Goal: Task Accomplishment & Management: Complete application form

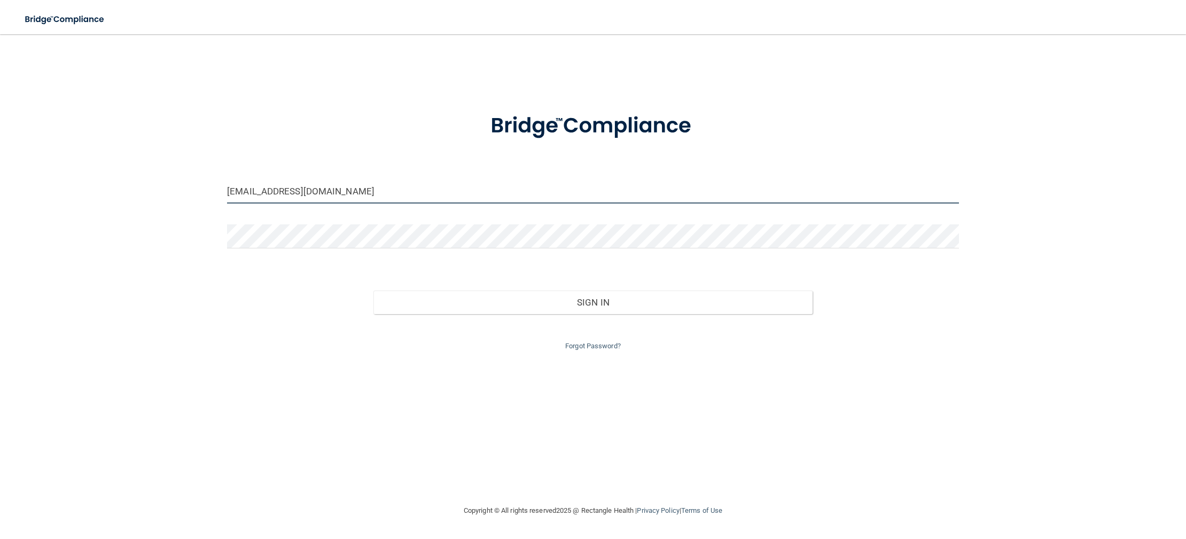
drag, startPoint x: 342, startPoint y: 194, endPoint x: 176, endPoint y: 181, distance: 167.2
click at [179, 184] on div "[EMAIL_ADDRESS][DOMAIN_NAME] Invalid email/password. You don't have permission …" at bounding box center [592, 269] width 1143 height 449
drag, startPoint x: 366, startPoint y: 186, endPoint x: 412, endPoint y: 205, distance: 50.3
click at [412, 205] on div "[EMAIL_ADDRESS][DOMAIN_NAME]" at bounding box center [593, 195] width 748 height 32
type input "[PERSON_NAME][EMAIL_ADDRESS][DOMAIN_NAME]"
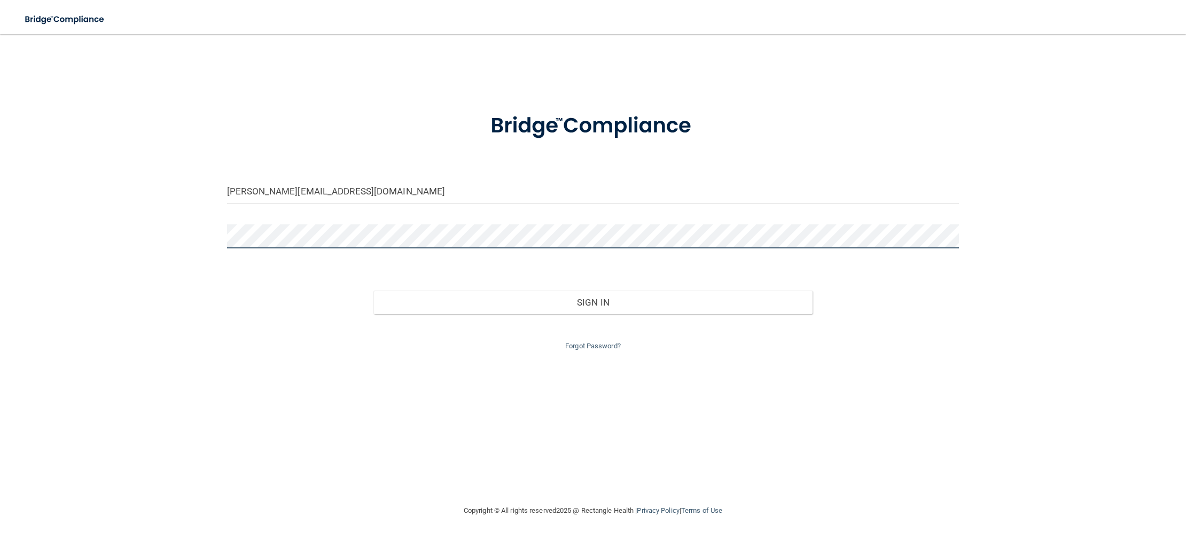
click at [53, 226] on div "[PERSON_NAME][EMAIL_ADDRESS][DOMAIN_NAME] Invalid email/password. You don't hav…" at bounding box center [592, 269] width 1143 height 449
click at [373, 291] on button "Sign In" at bounding box center [592, 303] width 439 height 24
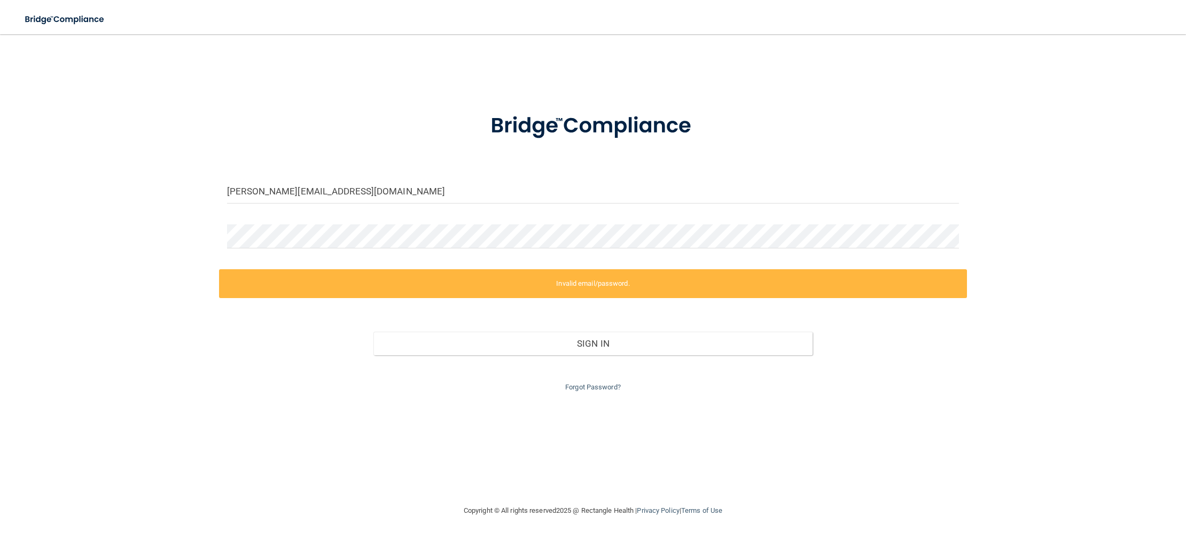
click at [245, 285] on label "Invalid email/password." at bounding box center [593, 283] width 748 height 29
click at [212, 225] on div "[PERSON_NAME][EMAIL_ADDRESS][DOMAIN_NAME] Invalid email/password. You don't hav…" at bounding box center [592, 269] width 1143 height 449
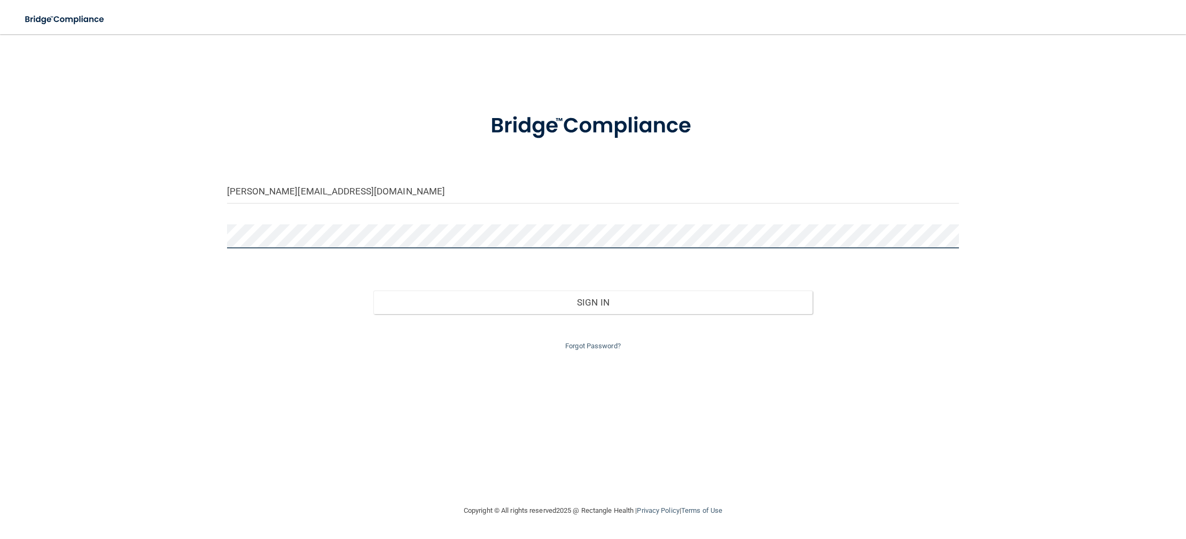
click at [373, 291] on button "Sign In" at bounding box center [592, 303] width 439 height 24
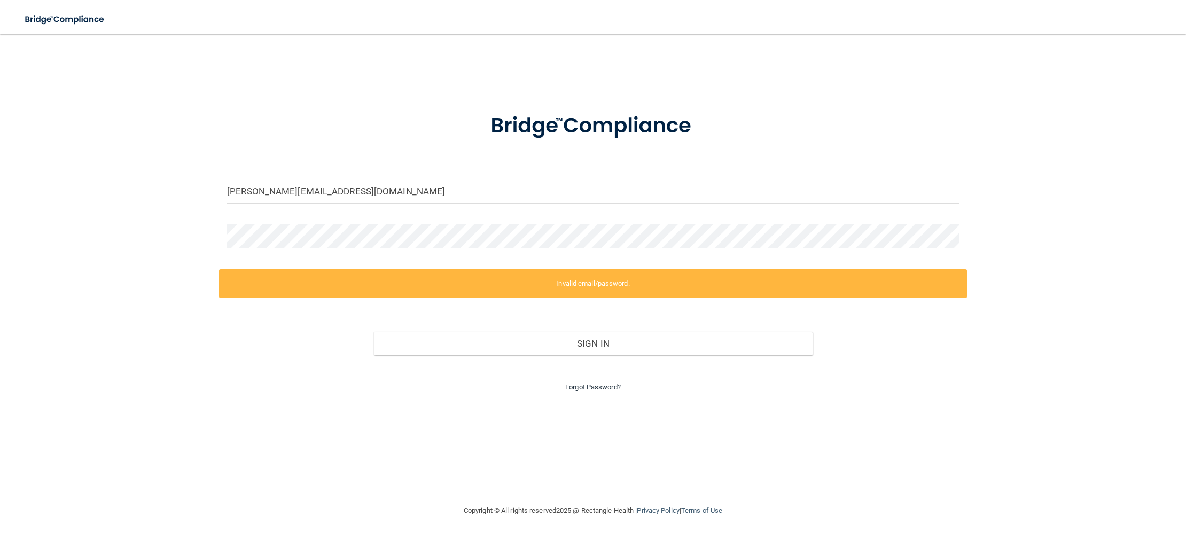
click at [608, 390] on link "Forgot Password?" at bounding box center [593, 387] width 56 height 8
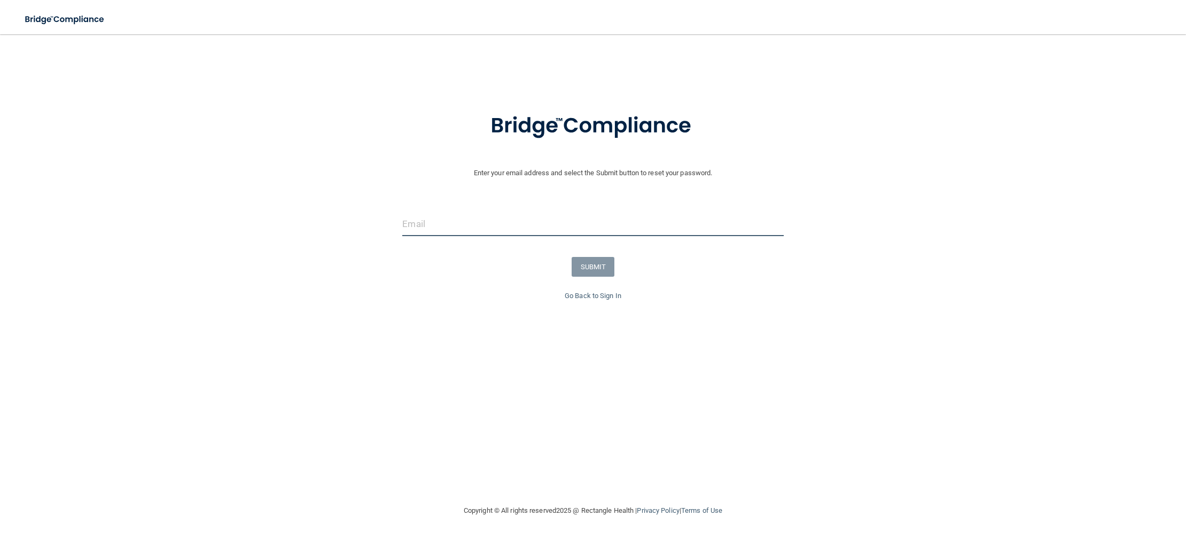
click at [423, 220] on input "email" at bounding box center [592, 224] width 381 height 24
type input "[PERSON_NAME][EMAIL_ADDRESS][DOMAIN_NAME]"
click at [598, 263] on button "SUBMIT" at bounding box center [593, 267] width 43 height 20
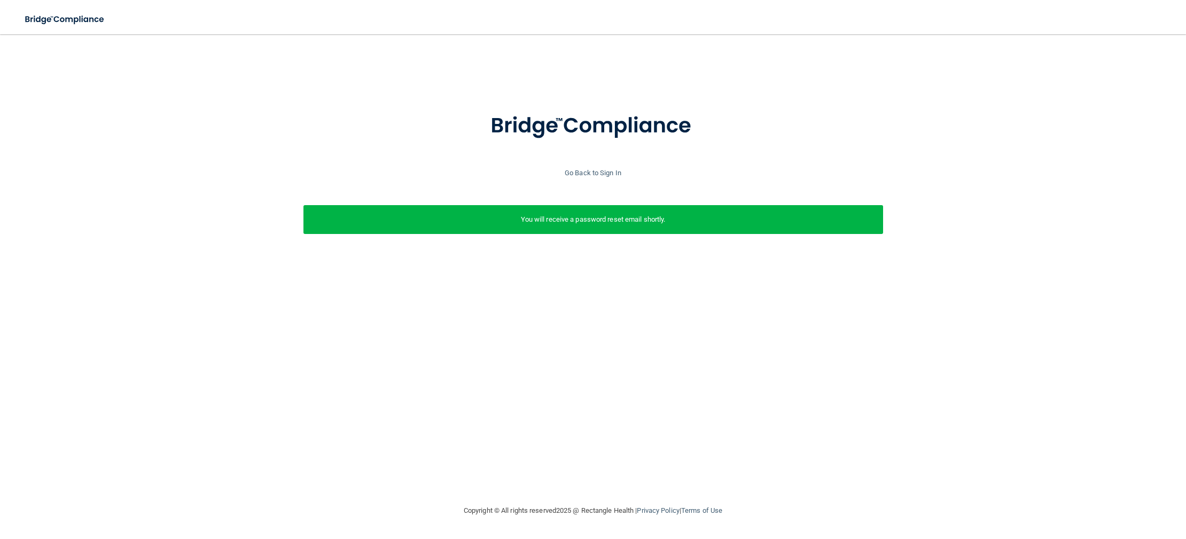
scroll to position [0, 3]
click at [578, 175] on link "Go Back to Sign In" at bounding box center [590, 173] width 57 height 8
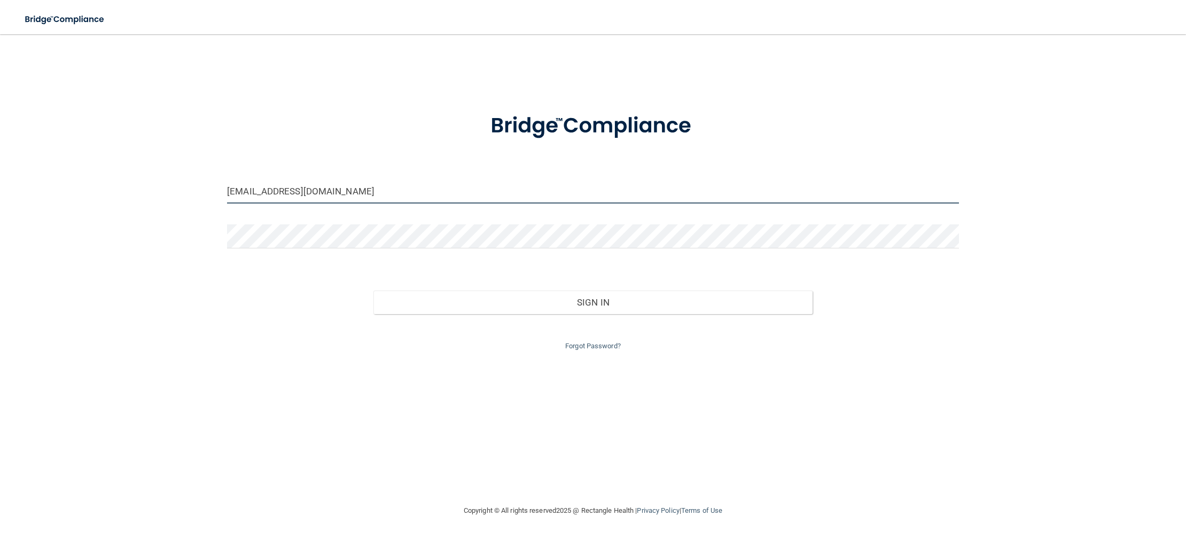
click at [392, 195] on input "[EMAIL_ADDRESS][DOMAIN_NAME]" at bounding box center [593, 191] width 732 height 24
drag, startPoint x: 308, startPoint y: 192, endPoint x: 202, endPoint y: 191, distance: 105.8
click at [202, 191] on div "[EMAIL_ADDRESS][DOMAIN_NAME] Invalid email/password. You don't have permission …" at bounding box center [592, 269] width 1143 height 449
click at [351, 188] on input "[EMAIL_ADDRESS][DOMAIN_NAME]" at bounding box center [593, 191] width 732 height 24
drag, startPoint x: 335, startPoint y: 190, endPoint x: 259, endPoint y: 195, distance: 76.6
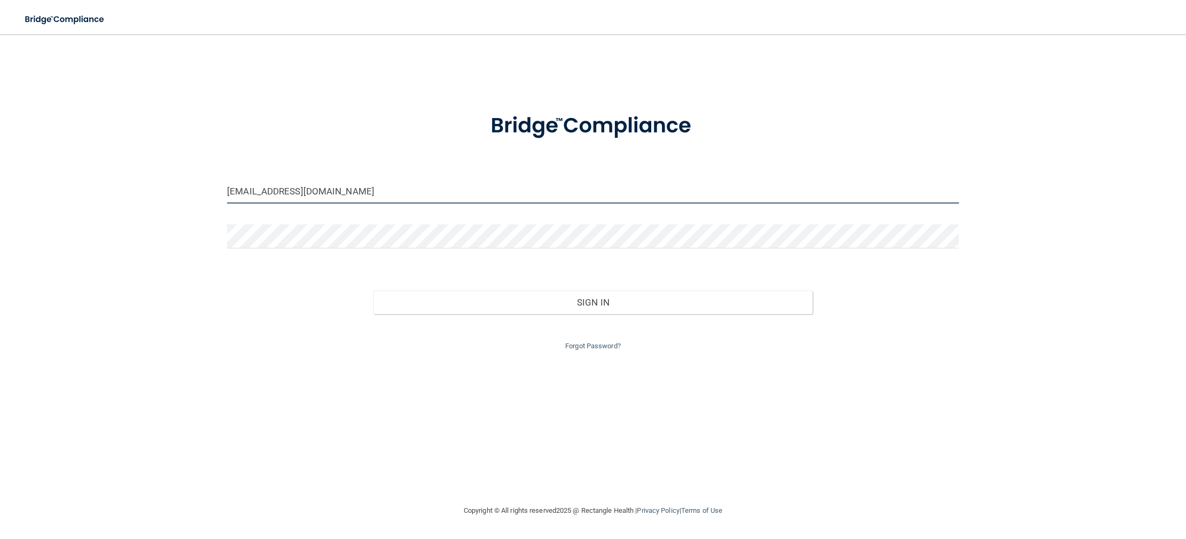
click at [259, 195] on input "[EMAIL_ADDRESS][DOMAIN_NAME]" at bounding box center [593, 191] width 732 height 24
type input "[PERSON_NAME][EMAIL_ADDRESS][DOMAIN_NAME]"
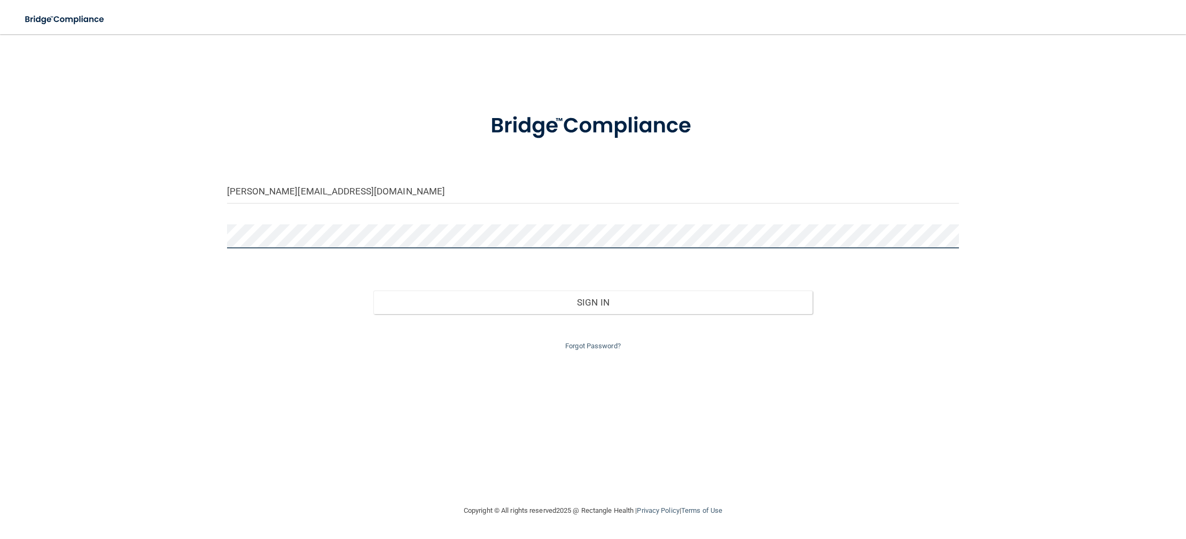
click at [373, 291] on button "Sign In" at bounding box center [592, 303] width 439 height 24
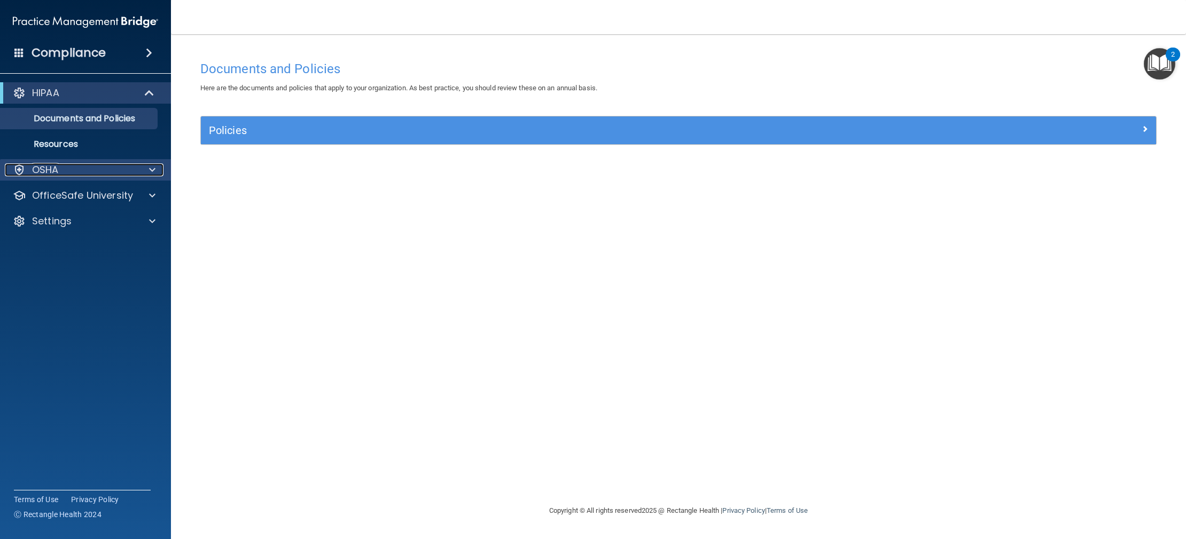
click at [143, 173] on div at bounding box center [150, 169] width 27 height 13
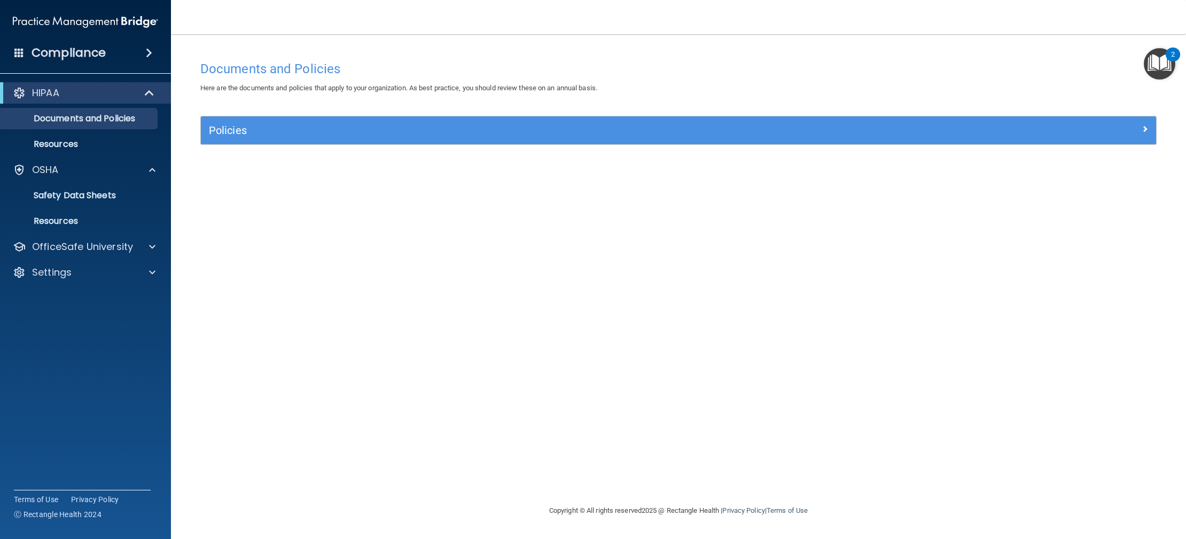
click at [107, 102] on div "HIPAA" at bounding box center [85, 92] width 171 height 21
click at [147, 57] on span at bounding box center [149, 52] width 6 height 13
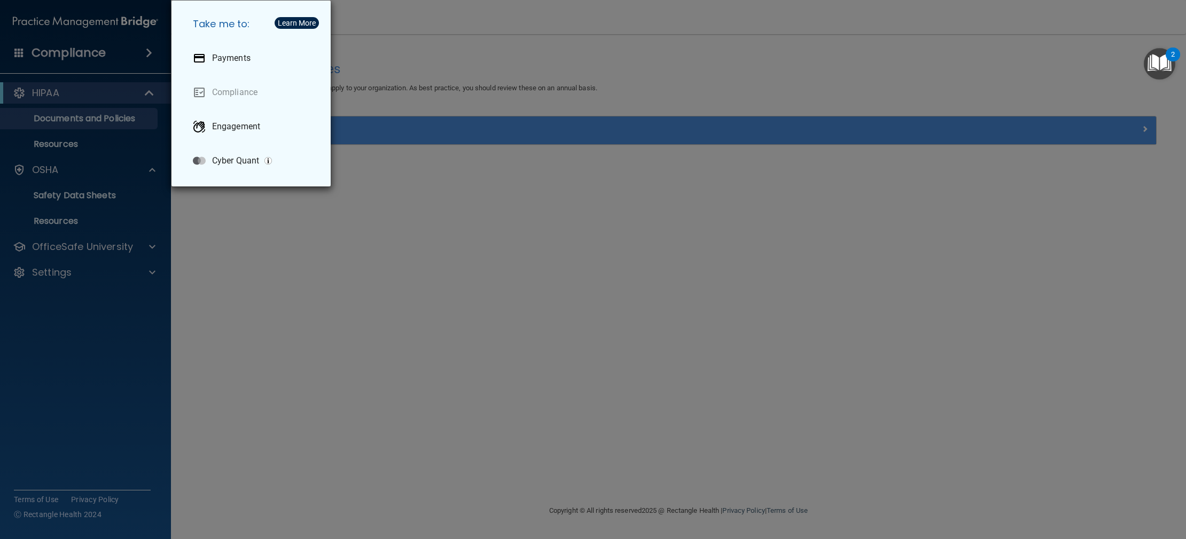
click at [112, 93] on div "Take me to: Payments Compliance Engagement Cyber Quant" at bounding box center [593, 269] width 1186 height 539
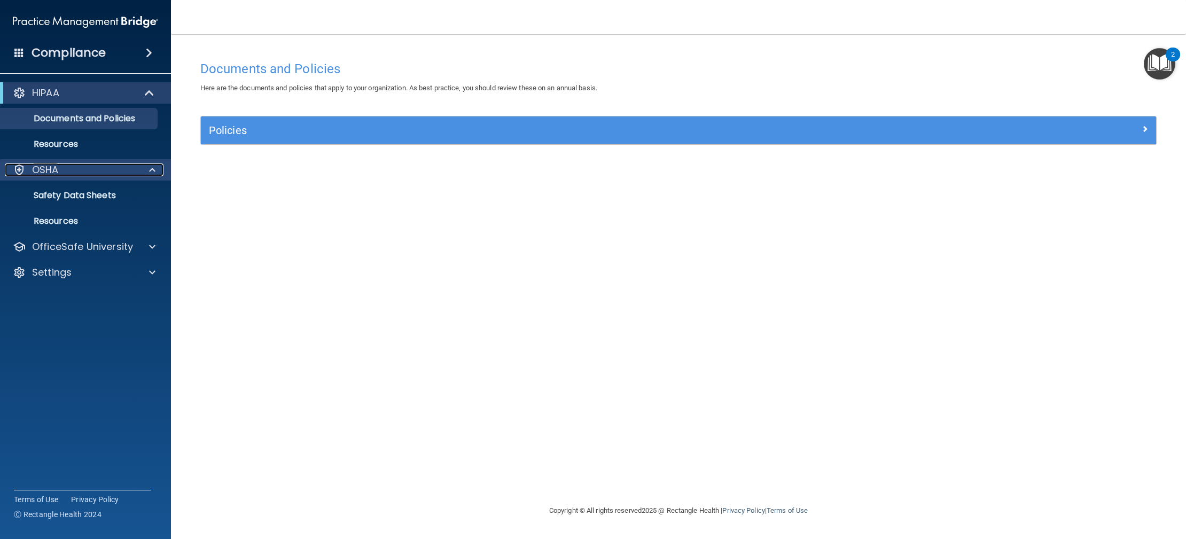
click at [140, 167] on div at bounding box center [150, 169] width 27 height 13
click at [133, 170] on div "OSHA" at bounding box center [71, 169] width 132 height 13
click at [17, 53] on span at bounding box center [19, 53] width 10 height 10
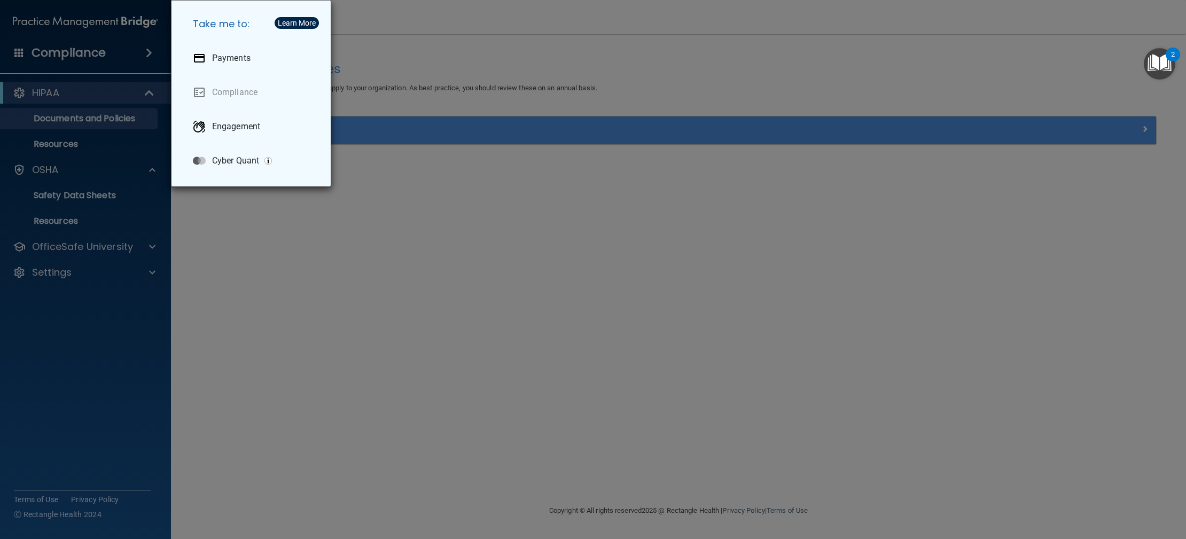
click at [106, 84] on div "Take me to: Payments Compliance Engagement Cyber Quant" at bounding box center [593, 269] width 1186 height 539
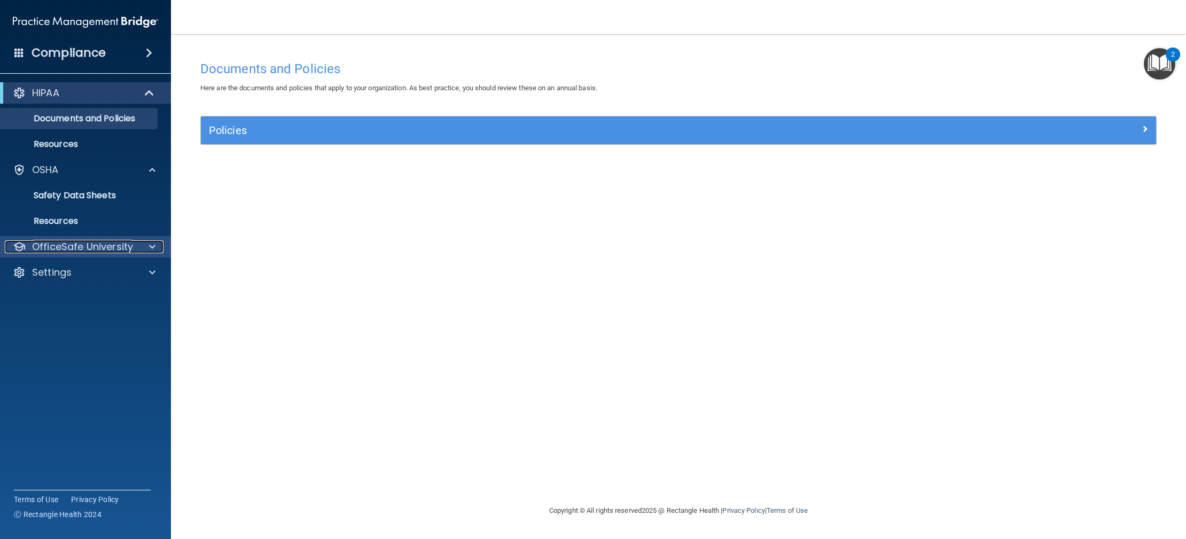
click at [148, 247] on div at bounding box center [150, 246] width 27 height 13
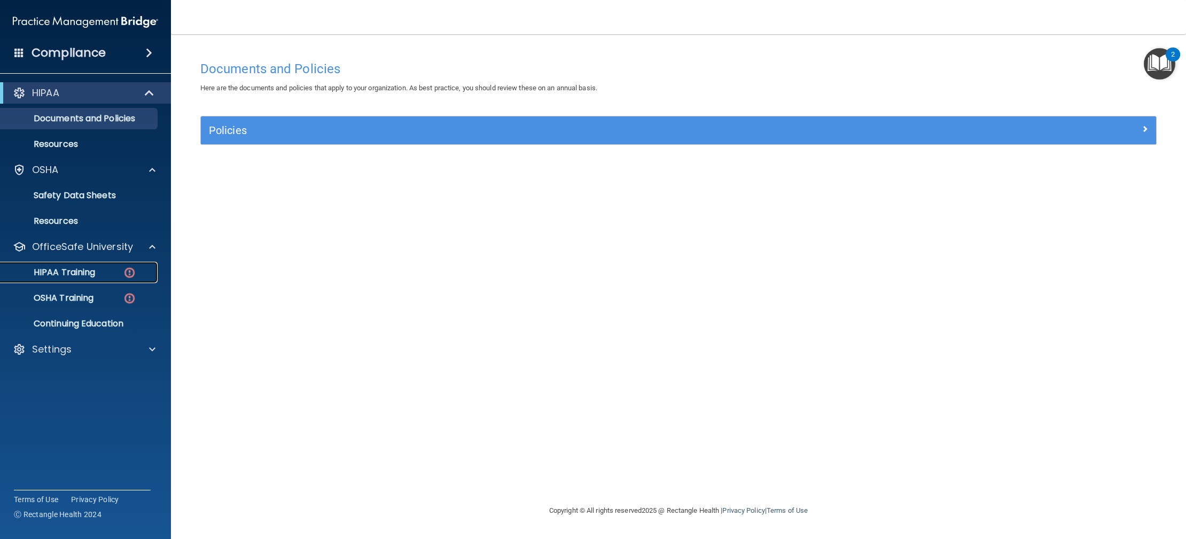
click at [97, 270] on div "HIPAA Training" at bounding box center [80, 272] width 146 height 11
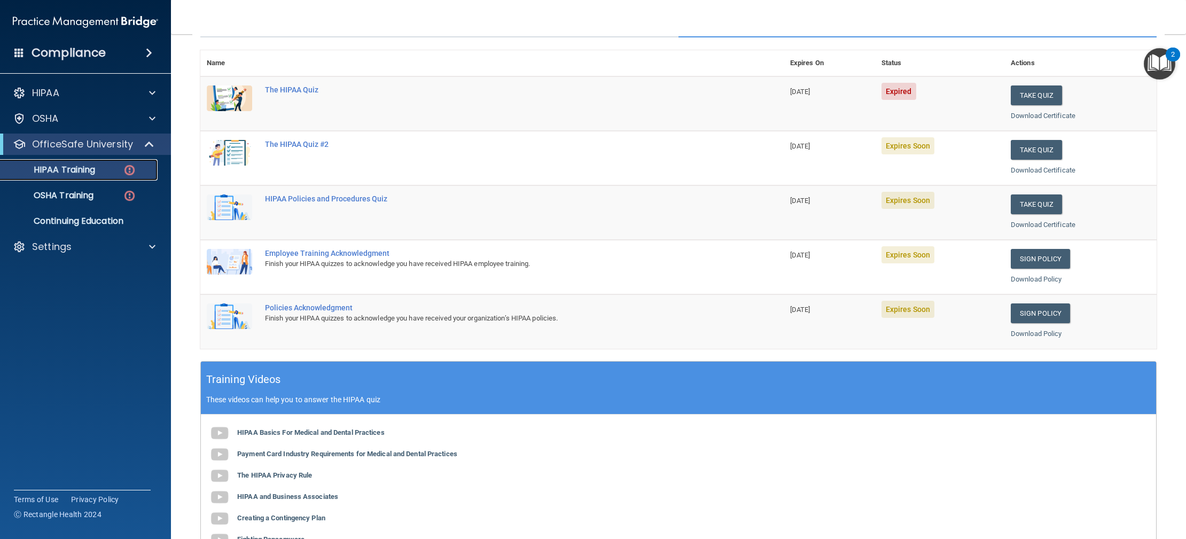
scroll to position [117, 0]
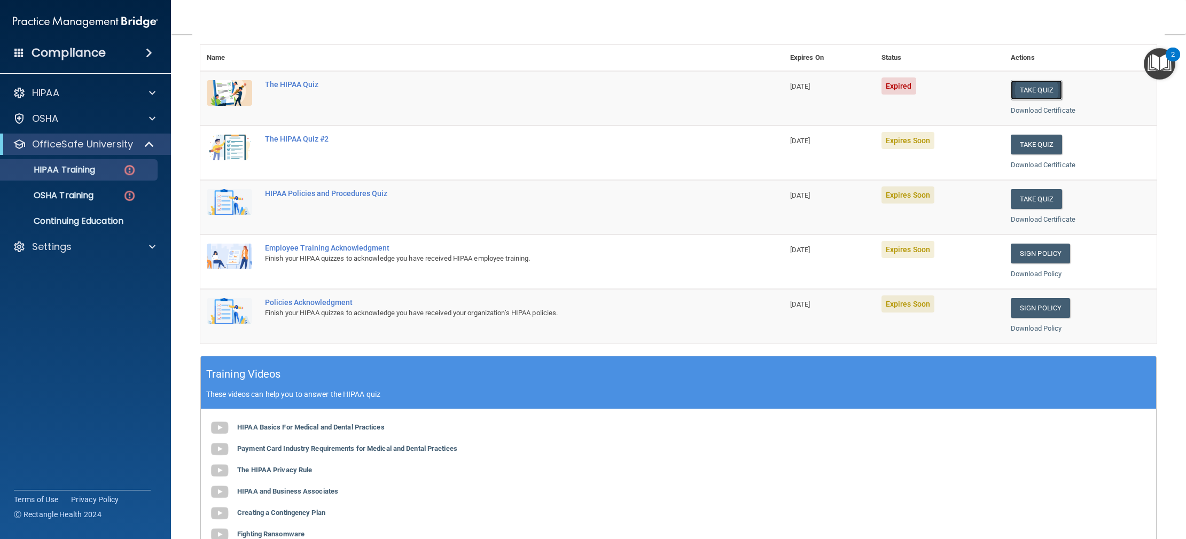
click at [1032, 90] on button "Take Quiz" at bounding box center [1036, 90] width 51 height 20
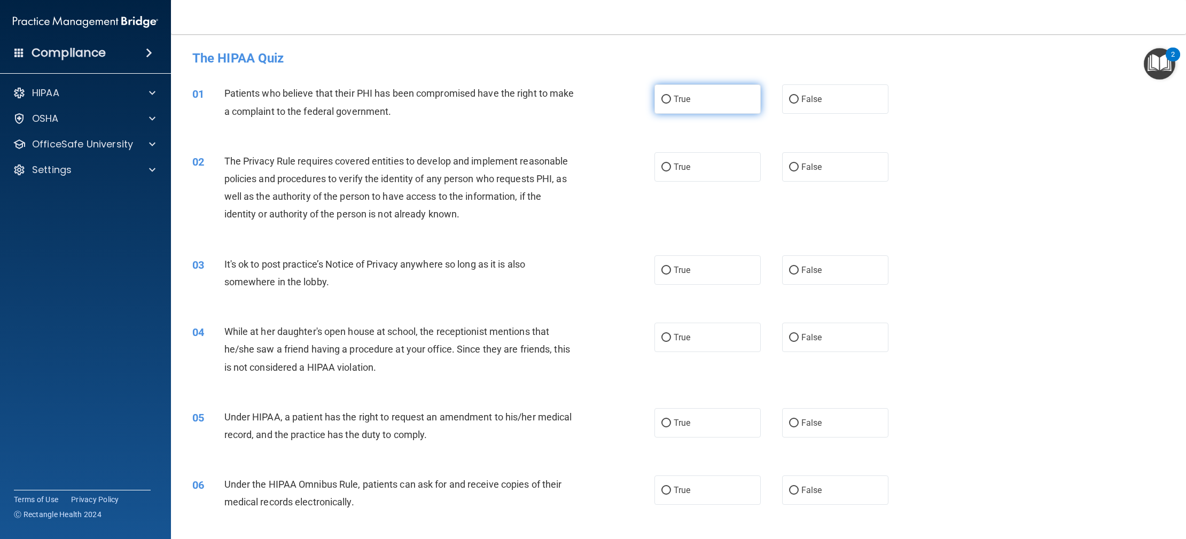
click at [708, 105] on label "True" at bounding box center [707, 98] width 106 height 29
click at [671, 104] on input "True" at bounding box center [666, 100] width 10 height 8
radio input "true"
click at [706, 172] on label "True" at bounding box center [707, 164] width 106 height 29
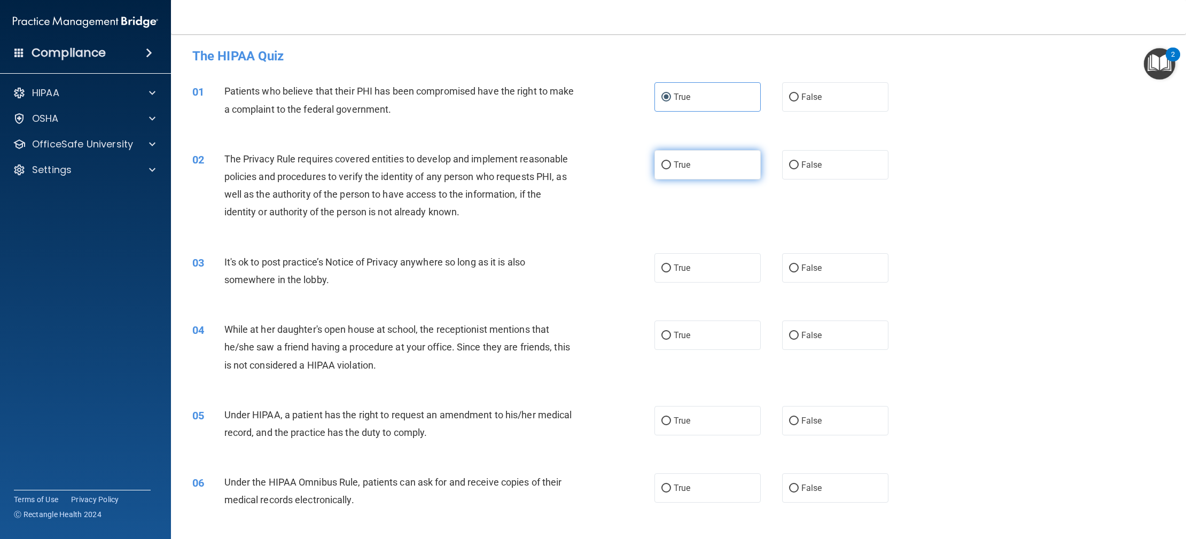
click at [671, 169] on input "True" at bounding box center [666, 165] width 10 height 8
radio input "true"
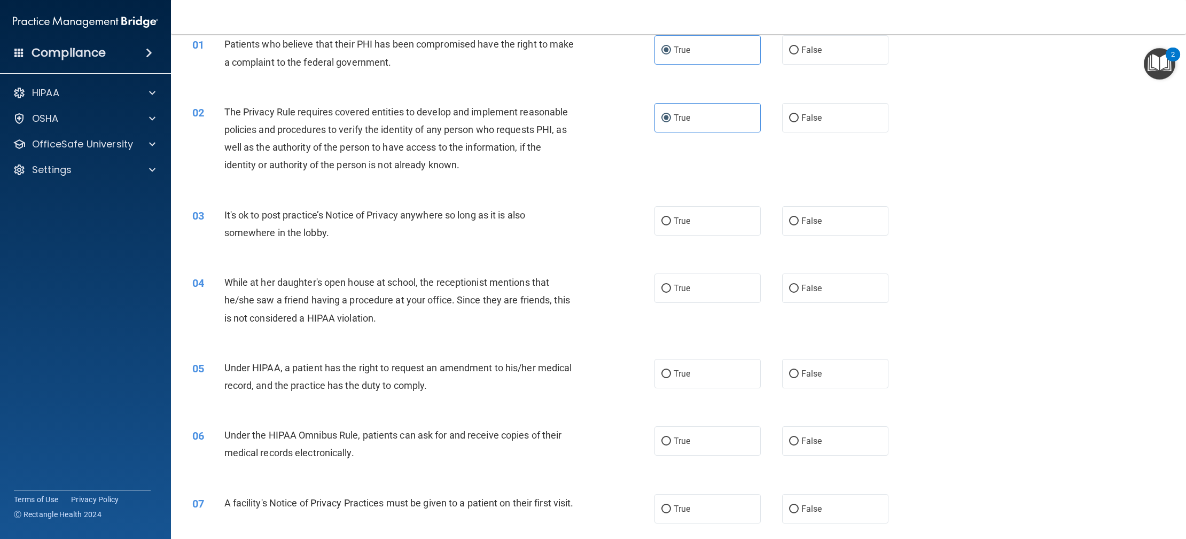
scroll to position [52, 0]
click at [743, 217] on label "True" at bounding box center [707, 217] width 106 height 29
click at [671, 217] on input "True" at bounding box center [666, 219] width 10 height 8
radio input "true"
click at [815, 285] on span "False" at bounding box center [811, 285] width 21 height 10
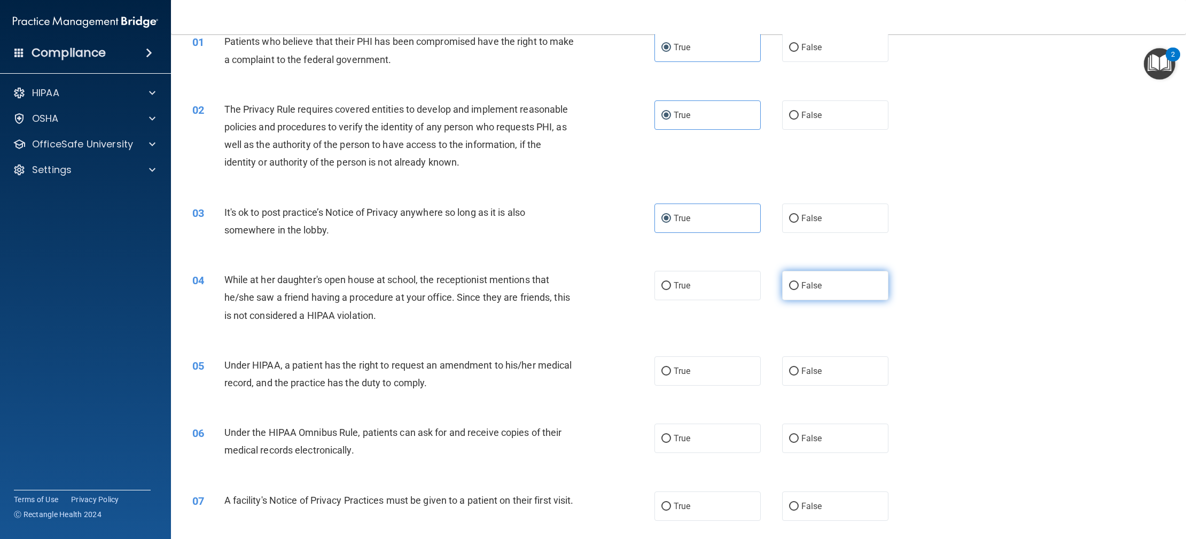
click at [798, 285] on input "False" at bounding box center [794, 286] width 10 height 8
radio input "true"
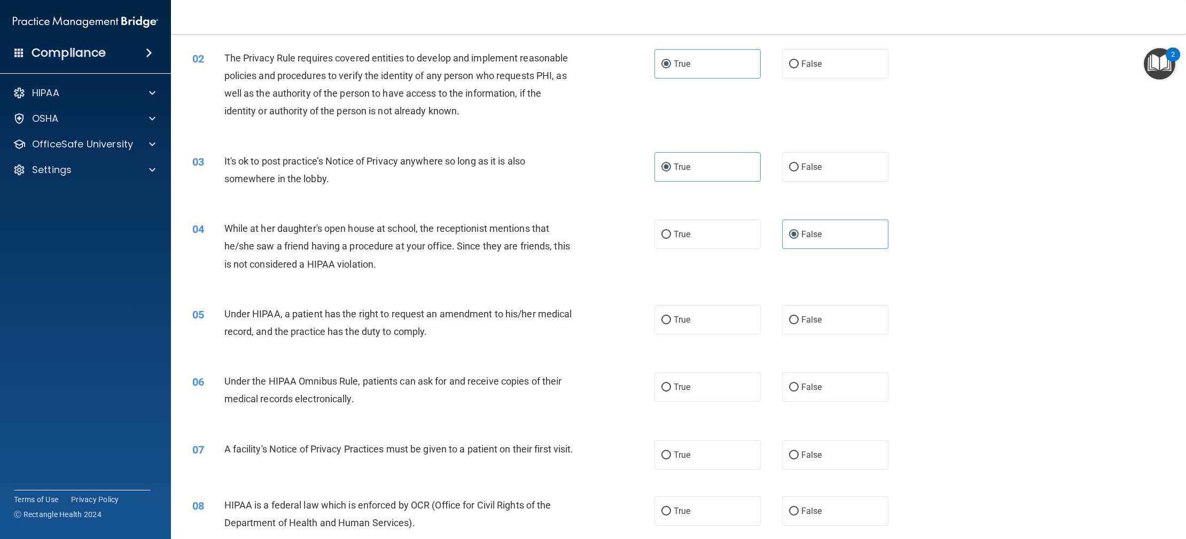
scroll to position [104, 0]
click at [797, 327] on label "False" at bounding box center [835, 318] width 106 height 29
click at [797, 324] on input "False" at bounding box center [794, 320] width 10 height 8
radio input "true"
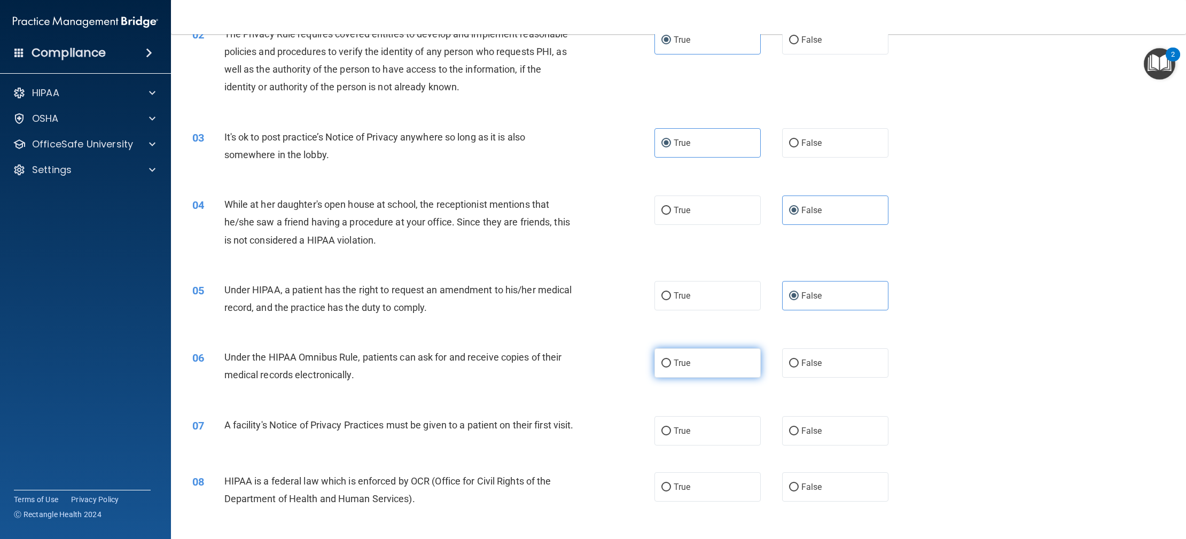
scroll to position [125, 0]
click at [692, 364] on label "True" at bounding box center [707, 363] width 106 height 29
click at [671, 364] on input "True" at bounding box center [666, 365] width 10 height 8
radio input "true"
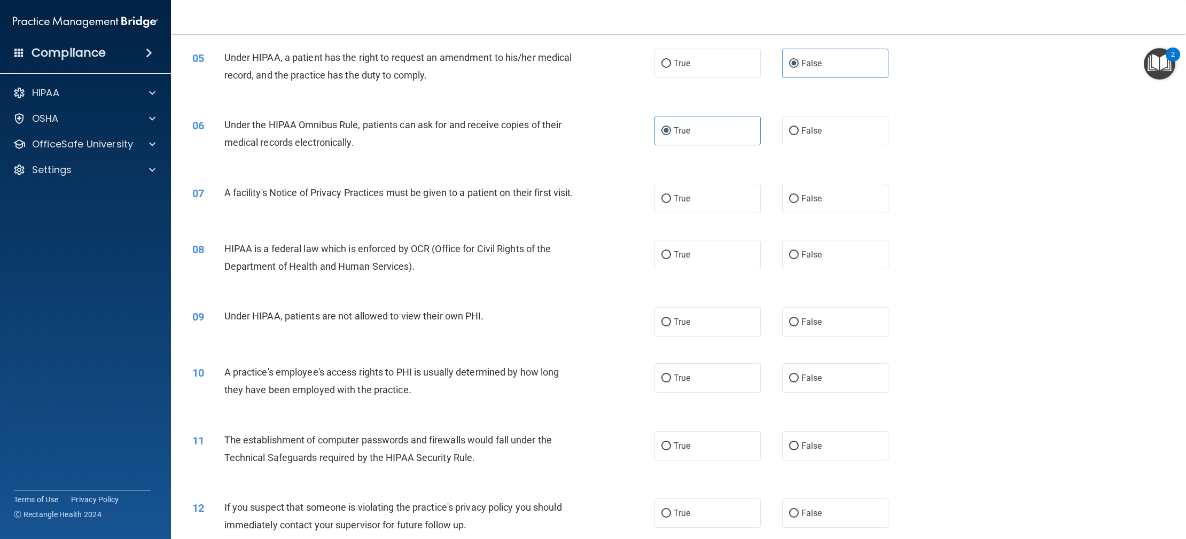
scroll to position [362, 0]
click at [726, 203] on label "True" at bounding box center [707, 195] width 106 height 29
click at [671, 200] on input "True" at bounding box center [666, 196] width 10 height 8
radio input "true"
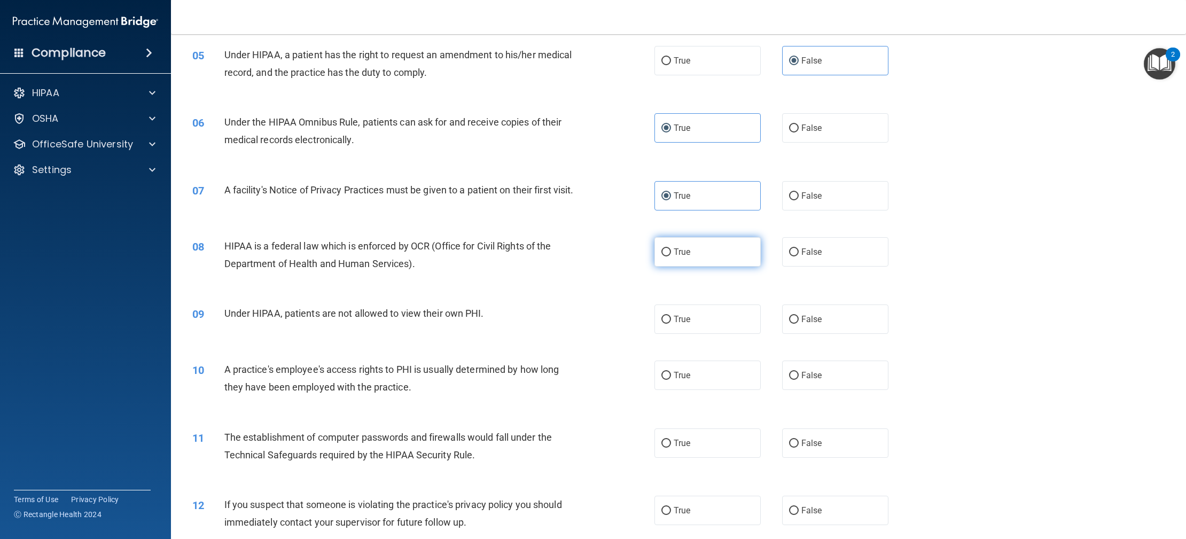
click at [689, 267] on label "True" at bounding box center [707, 251] width 106 height 29
click at [671, 256] on input "True" at bounding box center [666, 252] width 10 height 8
radio input "true"
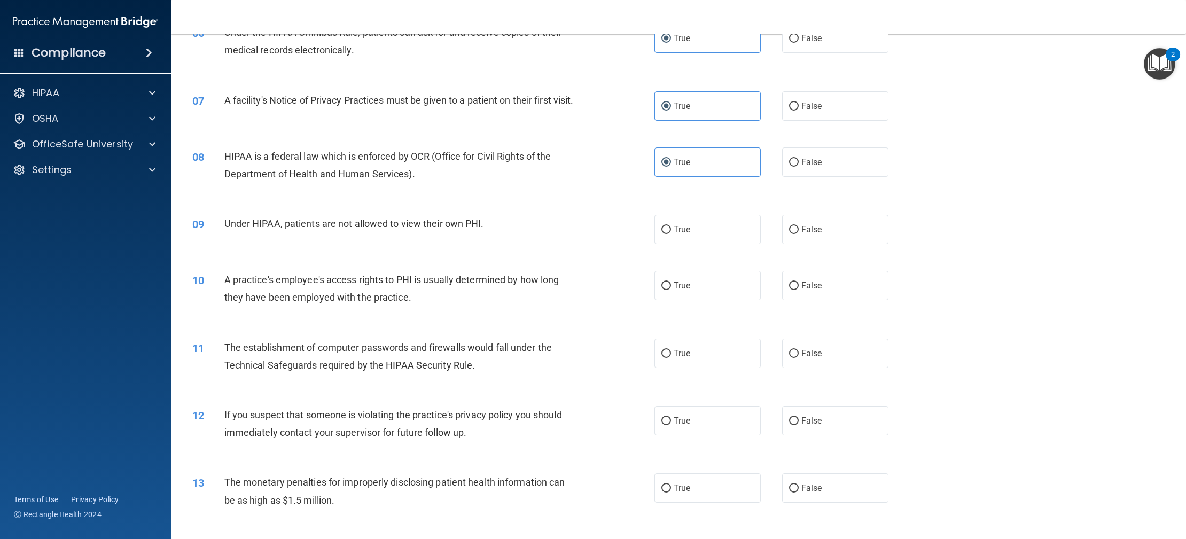
scroll to position [457, 0]
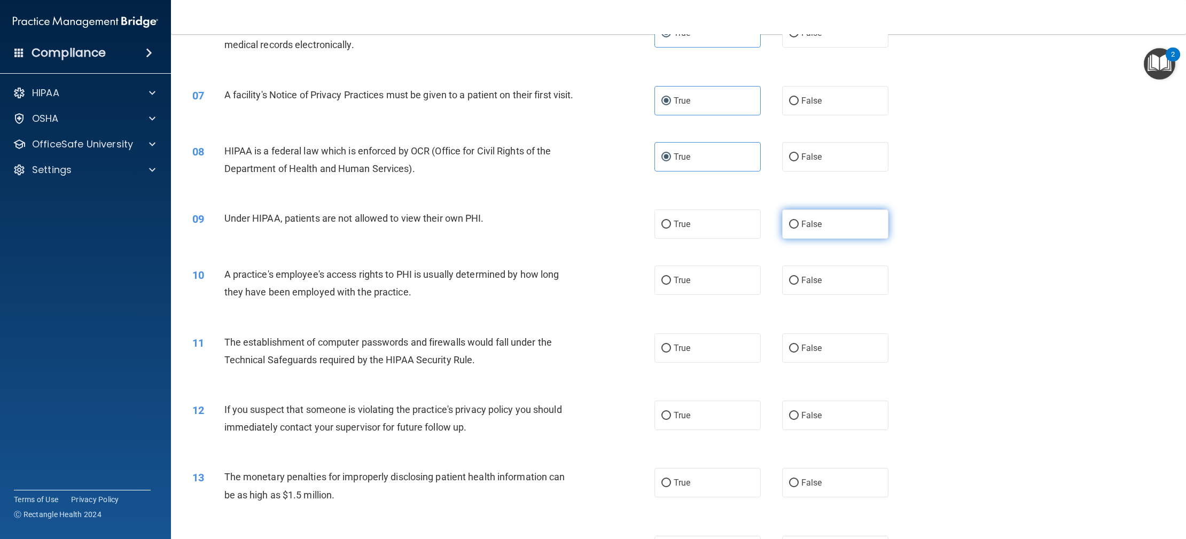
click at [798, 229] on input "False" at bounding box center [794, 225] width 10 height 8
radio input "true"
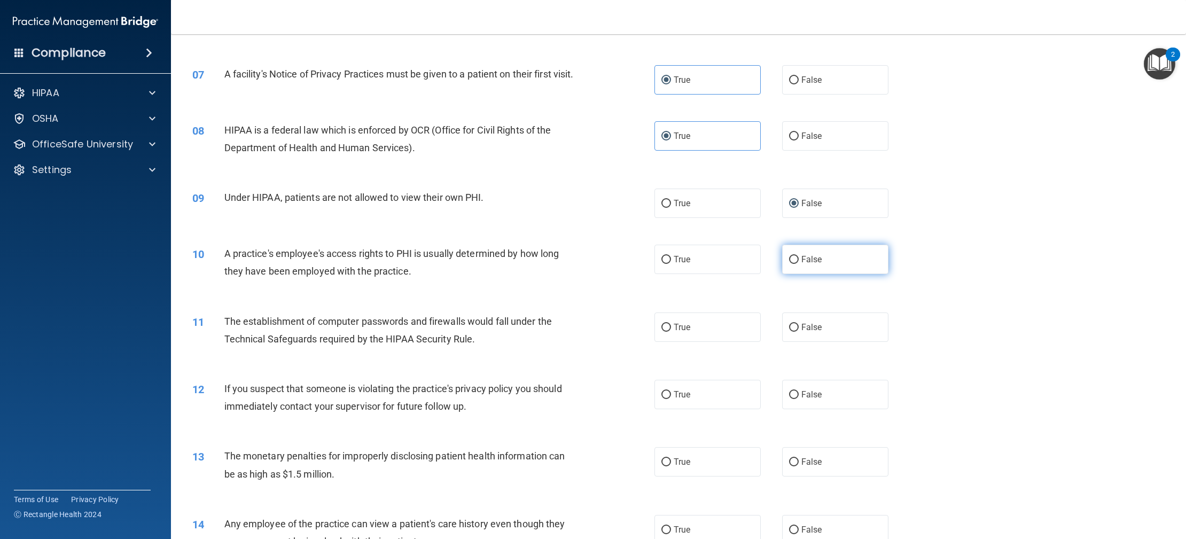
click at [801, 286] on div "10 A practice's employee's access rights to PHI is usually determined by how lo…" at bounding box center [678, 264] width 988 height 67
click at [800, 274] on label "False" at bounding box center [835, 259] width 106 height 29
click at [798, 264] on input "False" at bounding box center [794, 260] width 10 height 8
radio input "true"
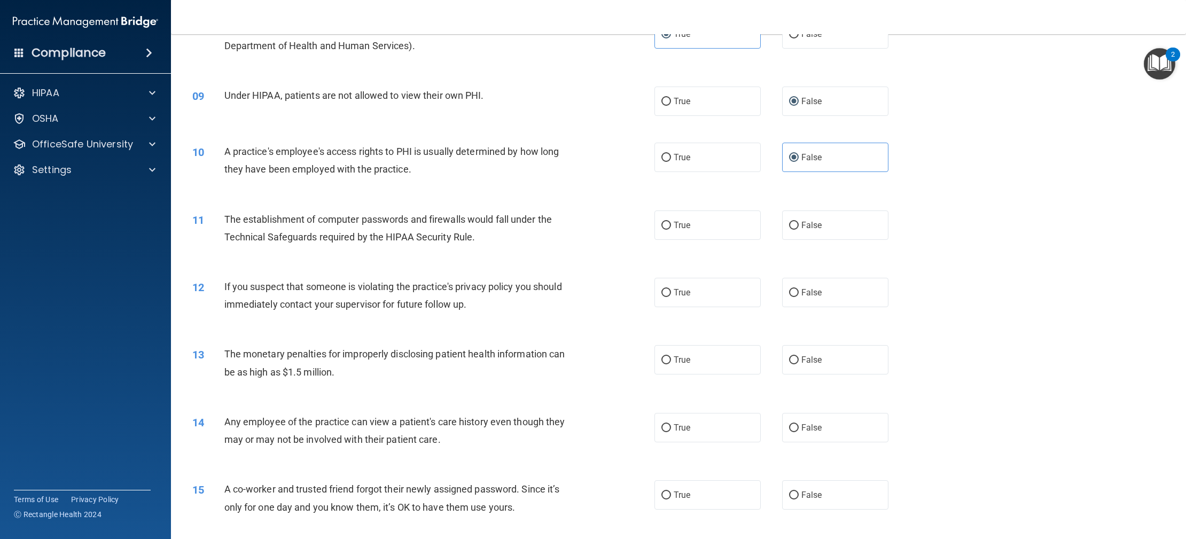
scroll to position [587, 0]
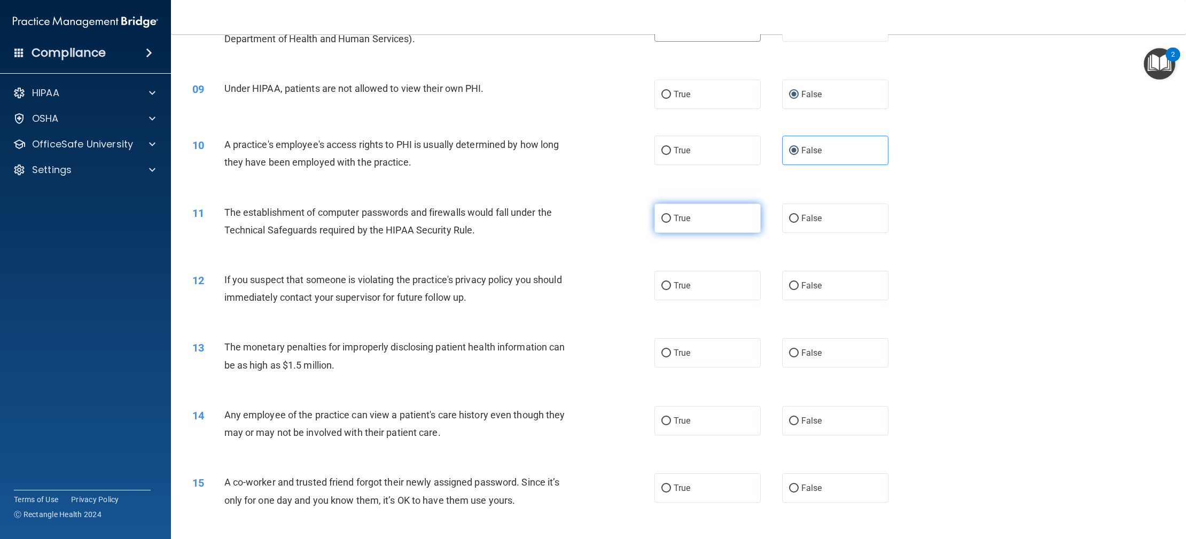
click at [666, 223] on input "True" at bounding box center [666, 219] width 10 height 8
radio input "true"
click at [686, 289] on label "True" at bounding box center [707, 285] width 106 height 29
click at [671, 289] on input "True" at bounding box center [666, 286] width 10 height 8
radio input "true"
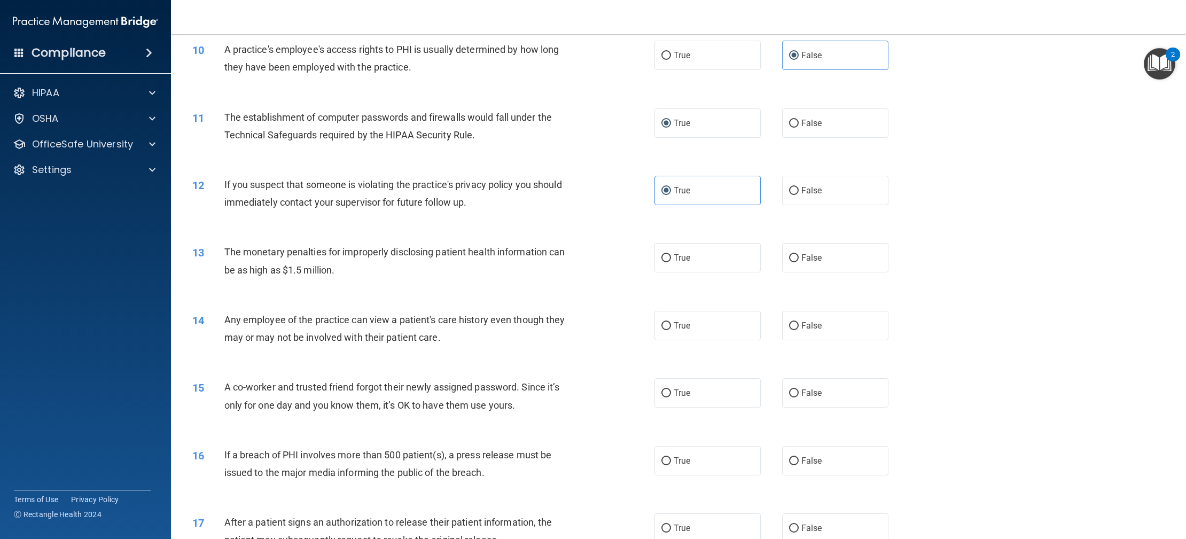
scroll to position [683, 0]
click at [695, 271] on label "True" at bounding box center [707, 256] width 106 height 29
click at [671, 262] on input "True" at bounding box center [666, 258] width 10 height 8
radio input "true"
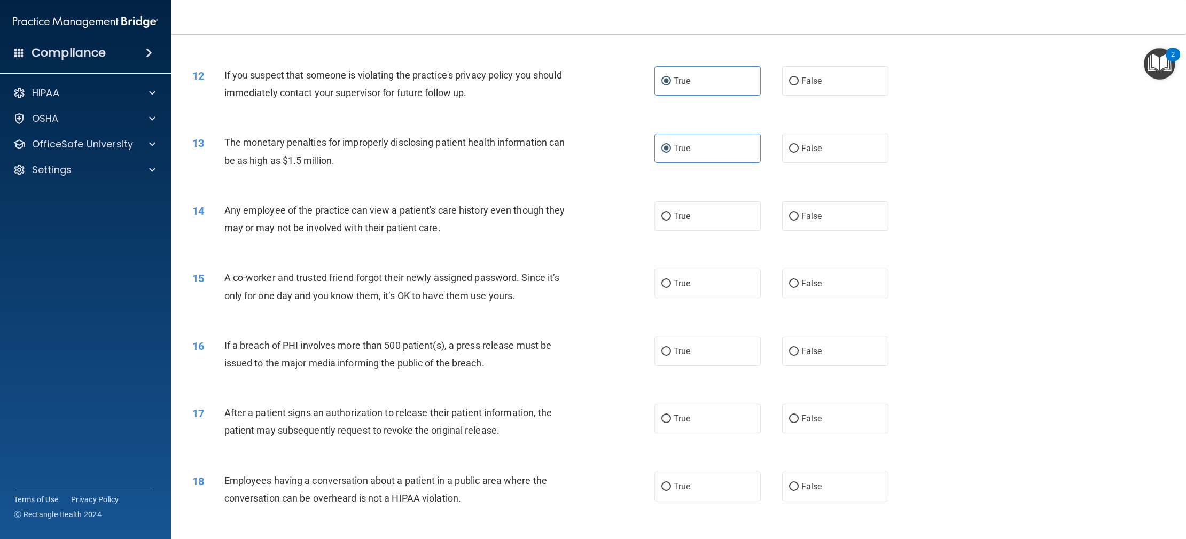
scroll to position [793, 0]
click at [807, 220] on span "False" at bounding box center [811, 214] width 21 height 10
click at [798, 219] on input "False" at bounding box center [794, 215] width 10 height 8
radio input "true"
click at [786, 288] on label "False" at bounding box center [835, 281] width 106 height 29
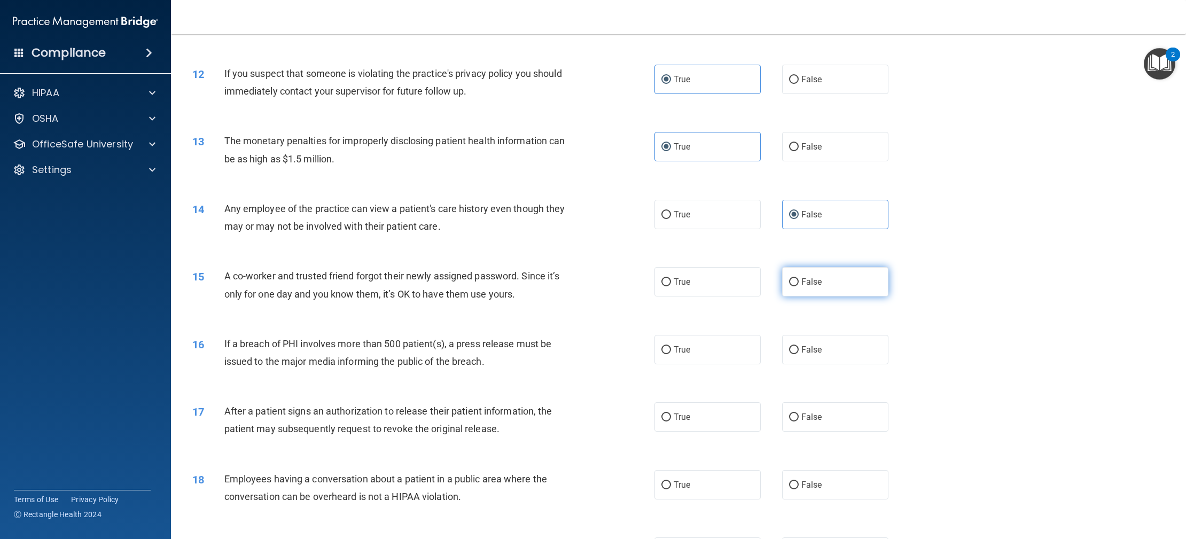
click at [789, 286] on input "False" at bounding box center [794, 282] width 10 height 8
radio input "true"
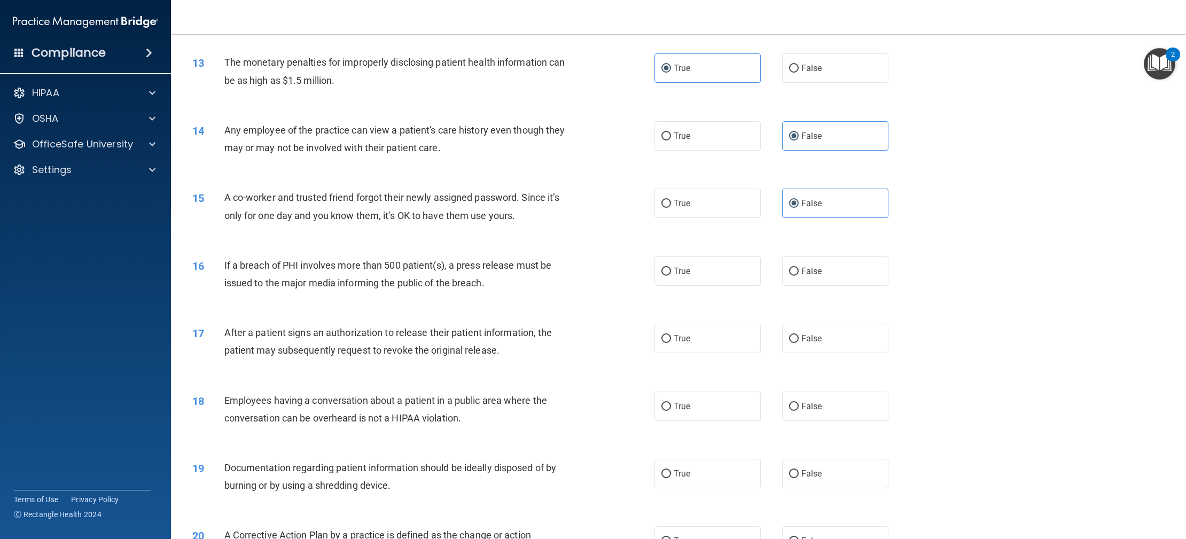
scroll to position [872, 0]
click at [732, 285] on label "True" at bounding box center [707, 270] width 106 height 29
click at [671, 275] on input "True" at bounding box center [666, 271] width 10 height 8
radio input "true"
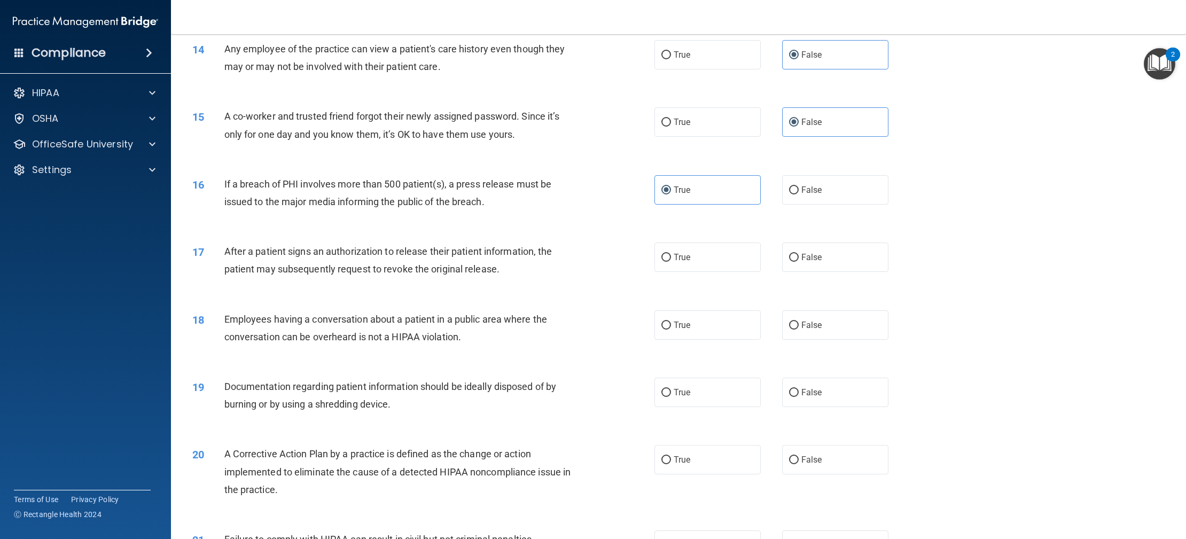
scroll to position [955, 0]
click at [662, 260] on input "True" at bounding box center [666, 256] width 10 height 8
radio input "true"
click at [796, 327] on input "False" at bounding box center [794, 323] width 10 height 8
radio input "true"
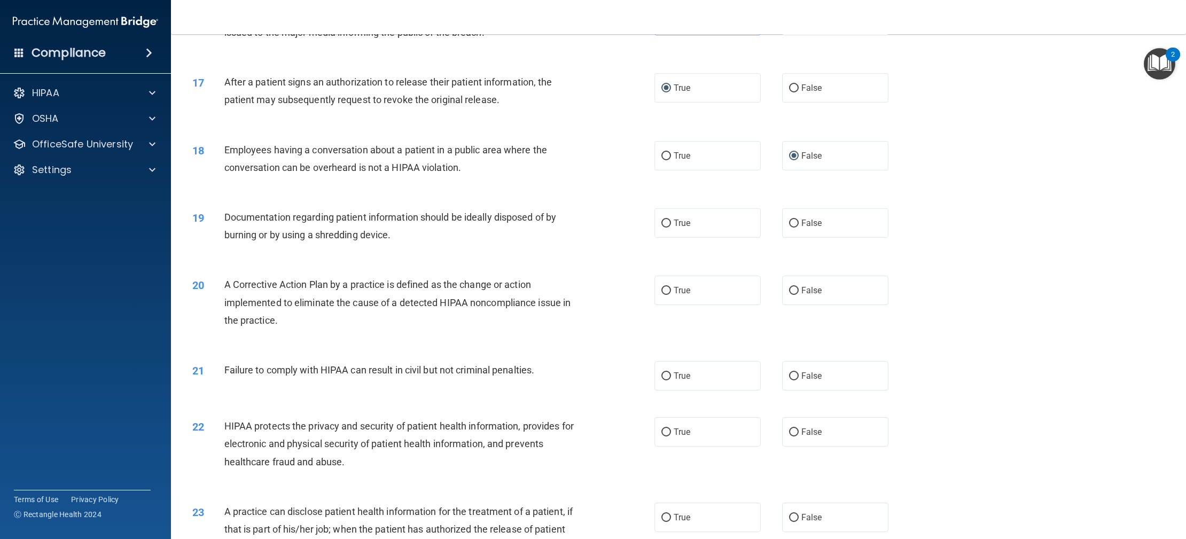
scroll to position [1124, 0]
click at [676, 226] on span "True" at bounding box center [682, 221] width 17 height 10
click at [671, 226] on input "True" at bounding box center [666, 222] width 10 height 8
radio input "true"
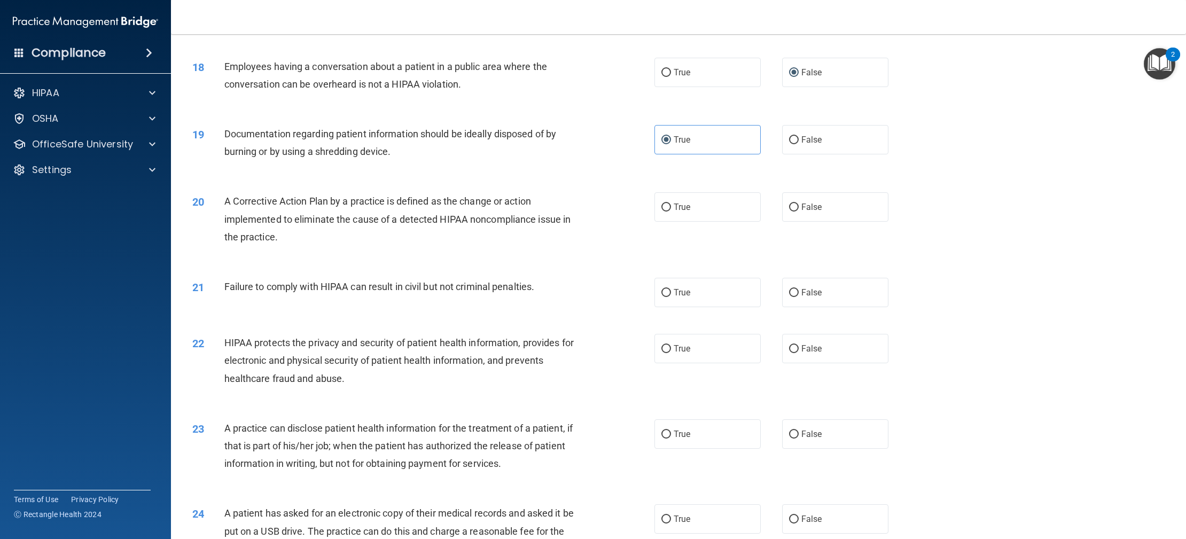
scroll to position [1207, 0]
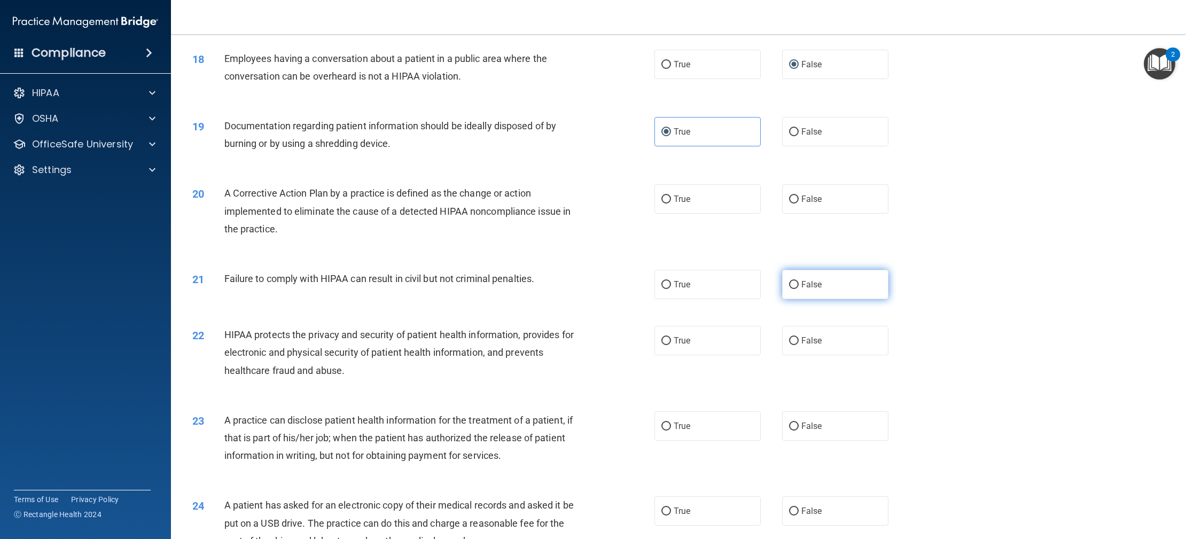
click at [798, 289] on input "False" at bounding box center [794, 285] width 10 height 8
radio input "true"
click at [720, 214] on label "True" at bounding box center [707, 199] width 106 height 29
click at [671, 204] on input "True" at bounding box center [666, 200] width 10 height 8
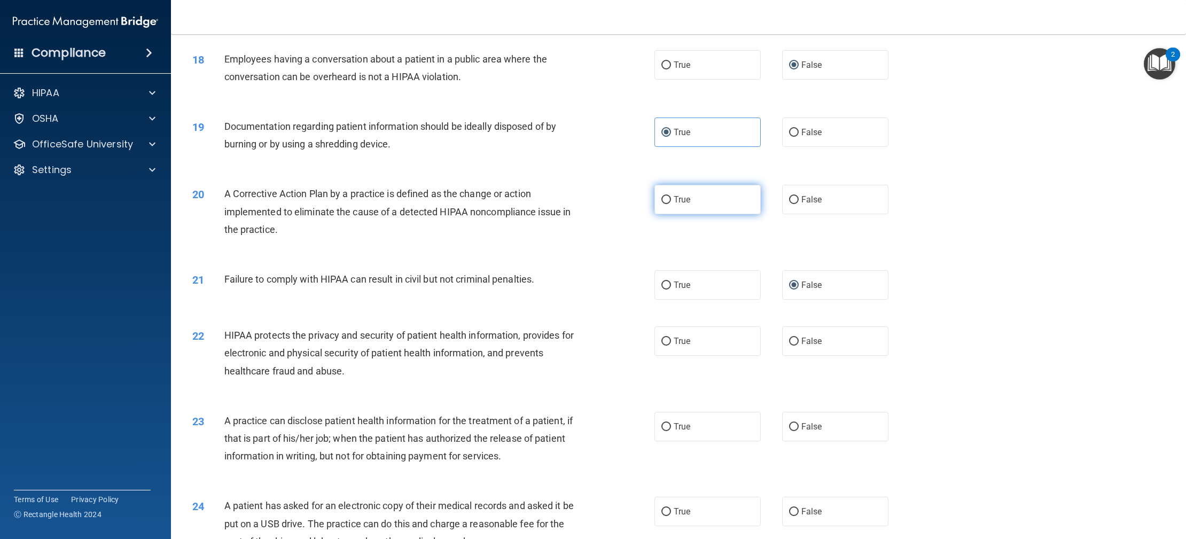
radio input "true"
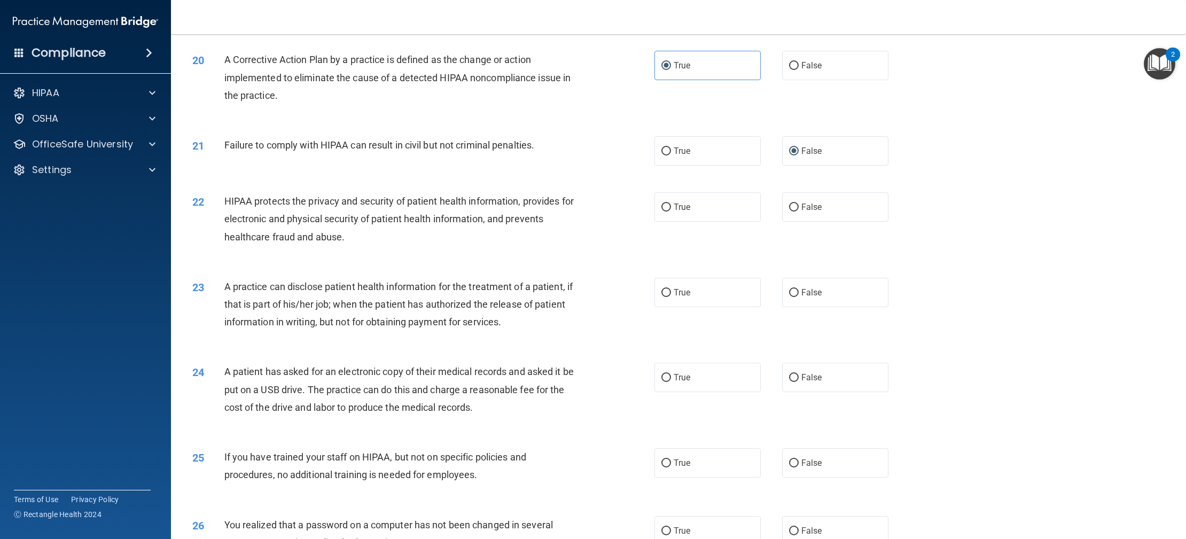
scroll to position [1353, 0]
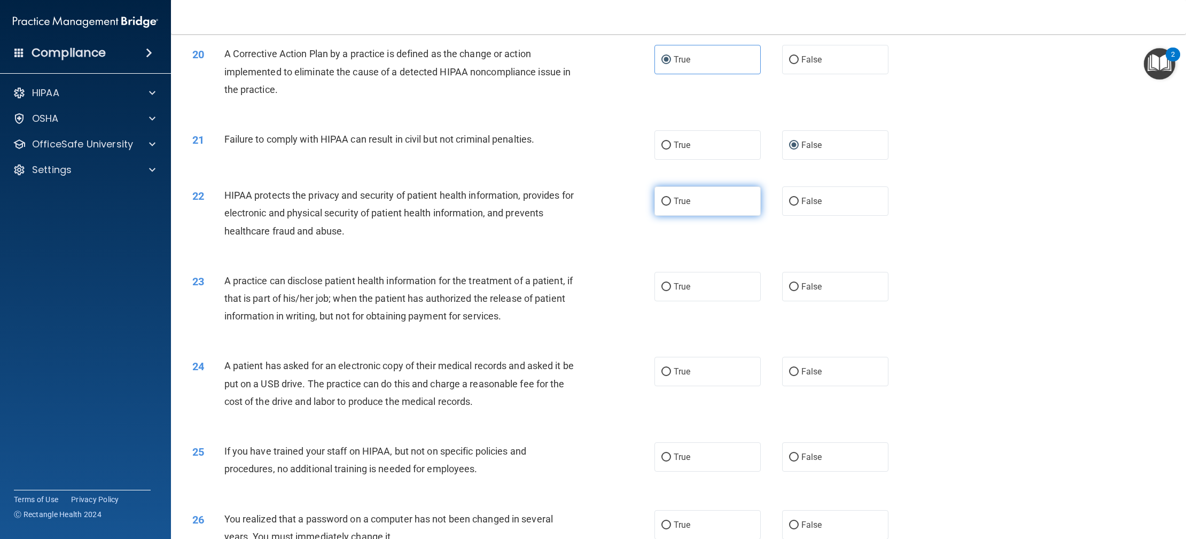
click at [674, 206] on span "True" at bounding box center [682, 201] width 17 height 10
click at [671, 206] on input "True" at bounding box center [666, 202] width 10 height 8
radio input "true"
click at [691, 300] on label "True" at bounding box center [707, 286] width 106 height 29
click at [671, 291] on input "True" at bounding box center [666, 287] width 10 height 8
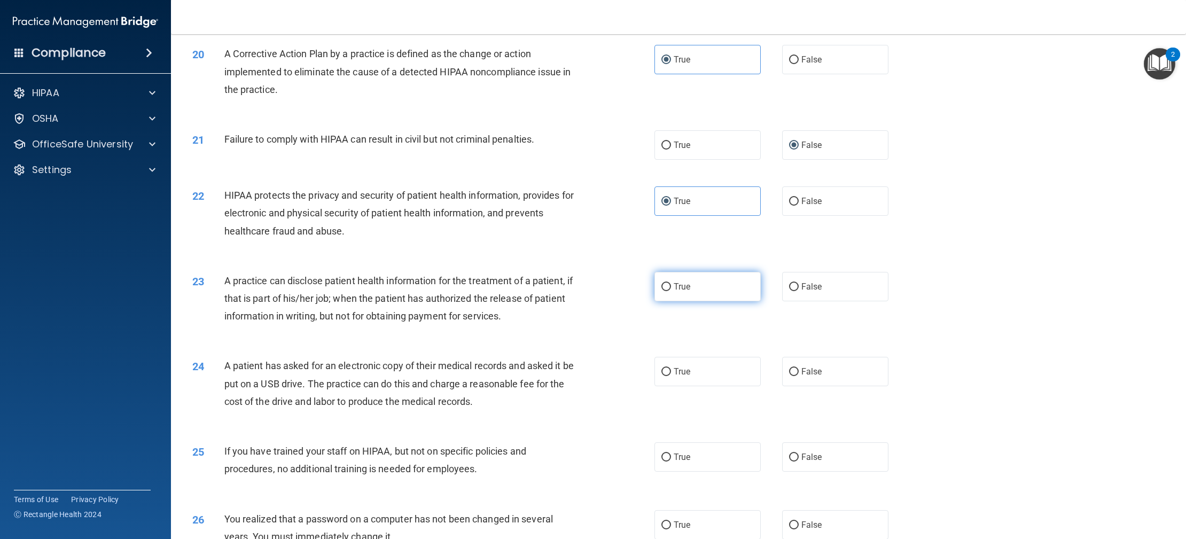
radio input "true"
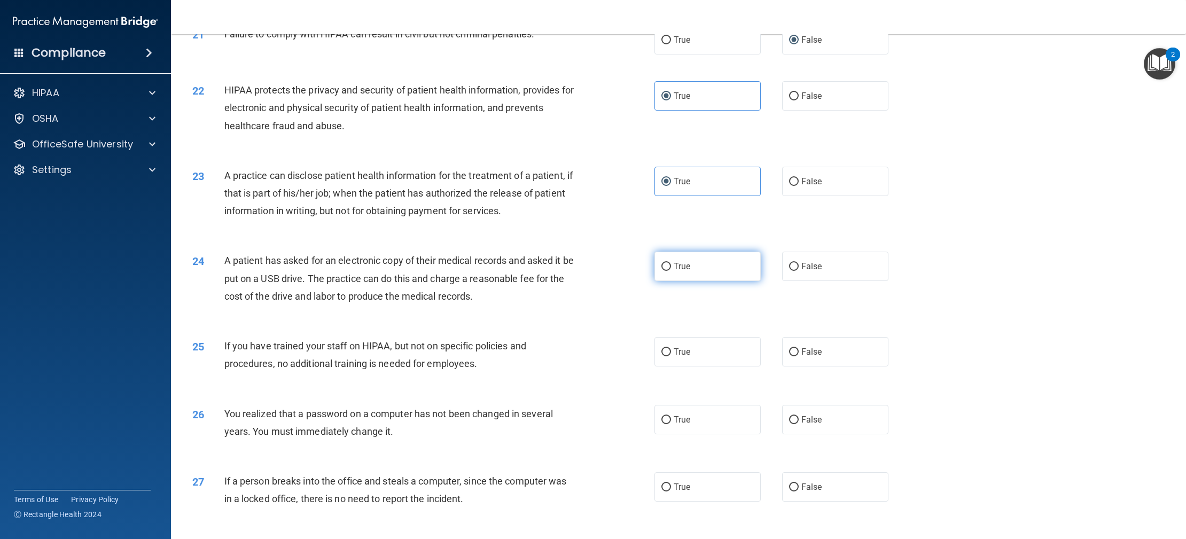
scroll to position [1461, 0]
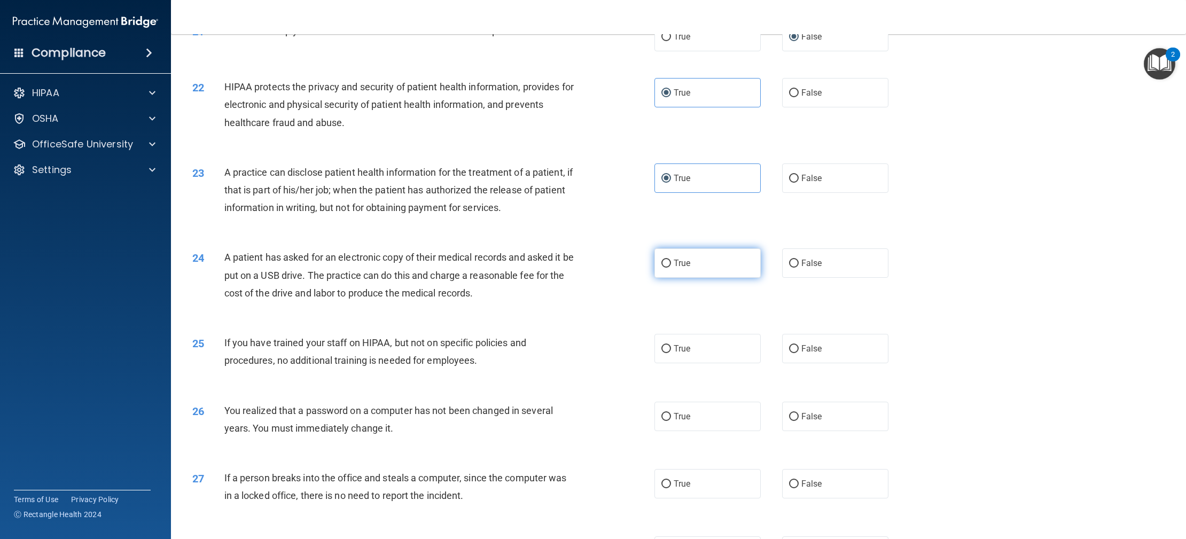
click at [668, 293] on div "24 A patient has asked for an electronic copy of their medical records and aske…" at bounding box center [423, 277] width 494 height 59
click at [676, 278] on label "True" at bounding box center [707, 262] width 106 height 29
click at [671, 268] on input "True" at bounding box center [666, 264] width 10 height 8
radio input "true"
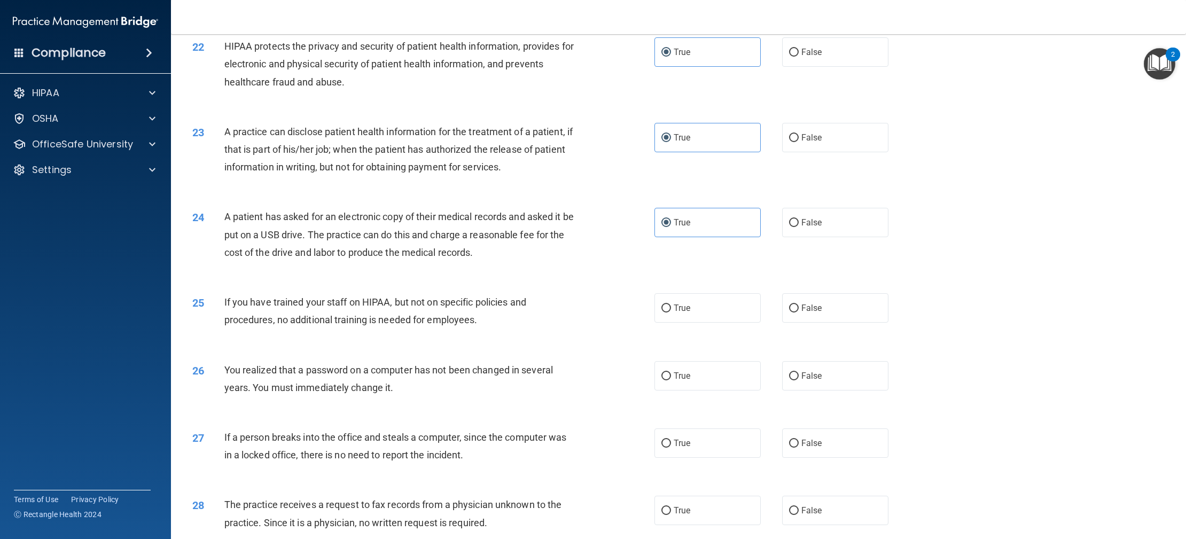
scroll to position [1506, 0]
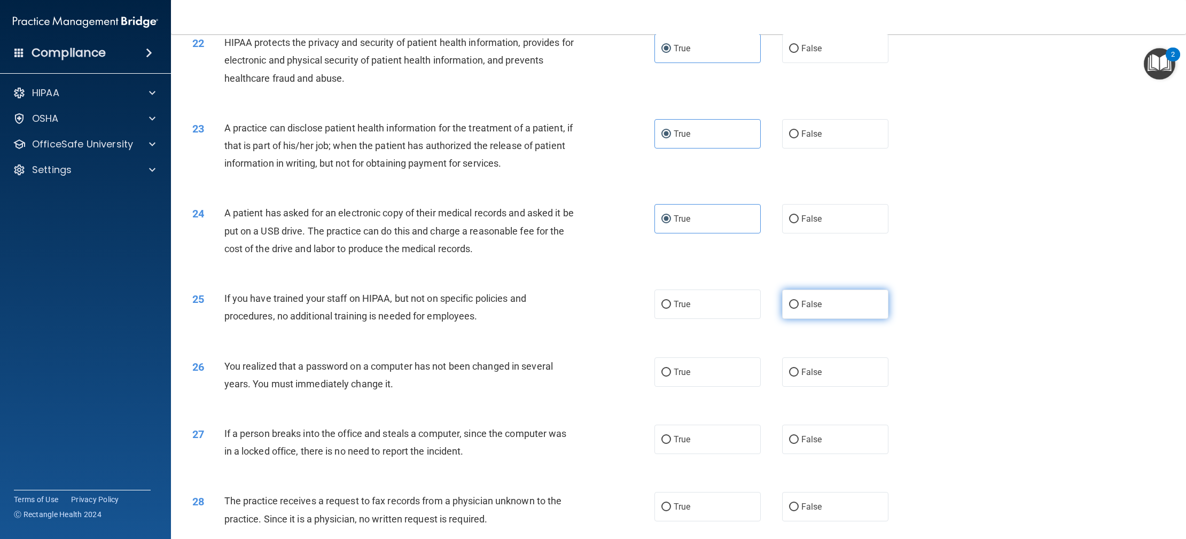
click at [799, 319] on label "False" at bounding box center [835, 303] width 106 height 29
click at [798, 309] on input "False" at bounding box center [794, 305] width 10 height 8
radio input "true"
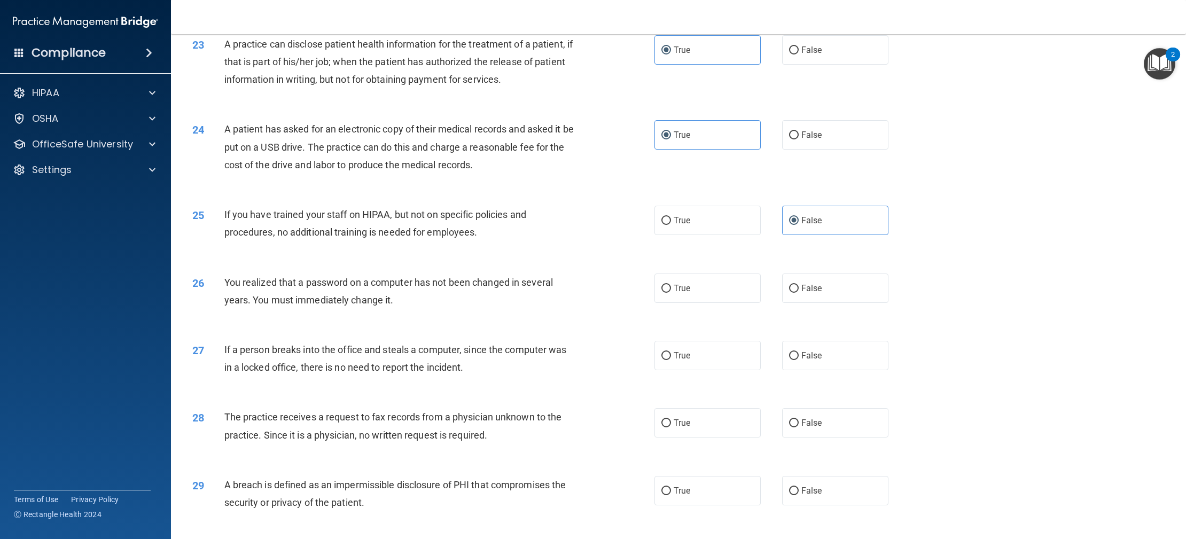
scroll to position [1594, 0]
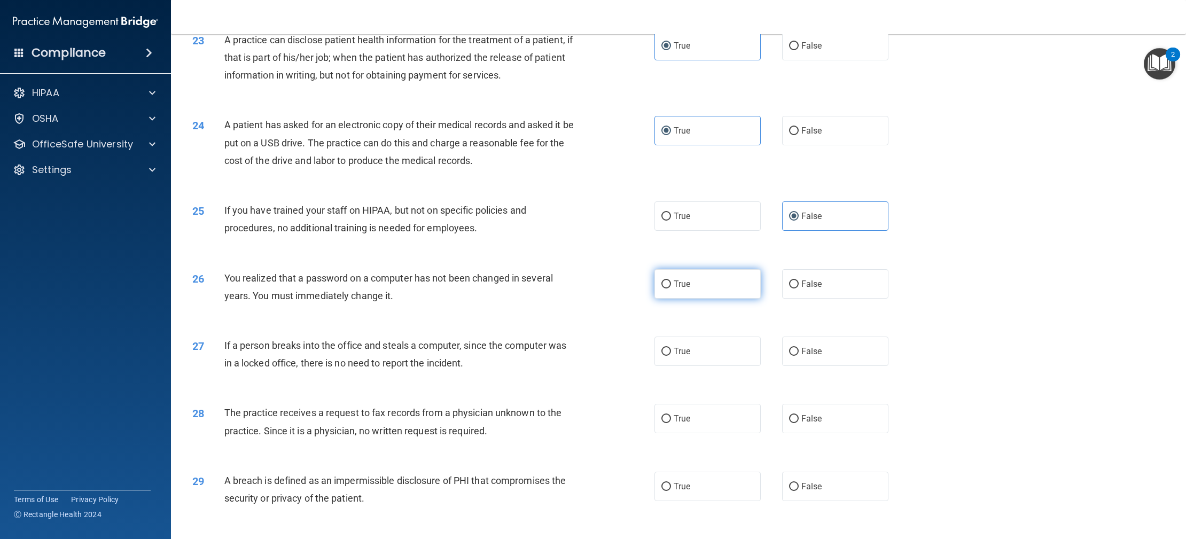
click at [699, 299] on label "True" at bounding box center [707, 283] width 106 height 29
click at [671, 288] on input "True" at bounding box center [666, 284] width 10 height 8
radio input "true"
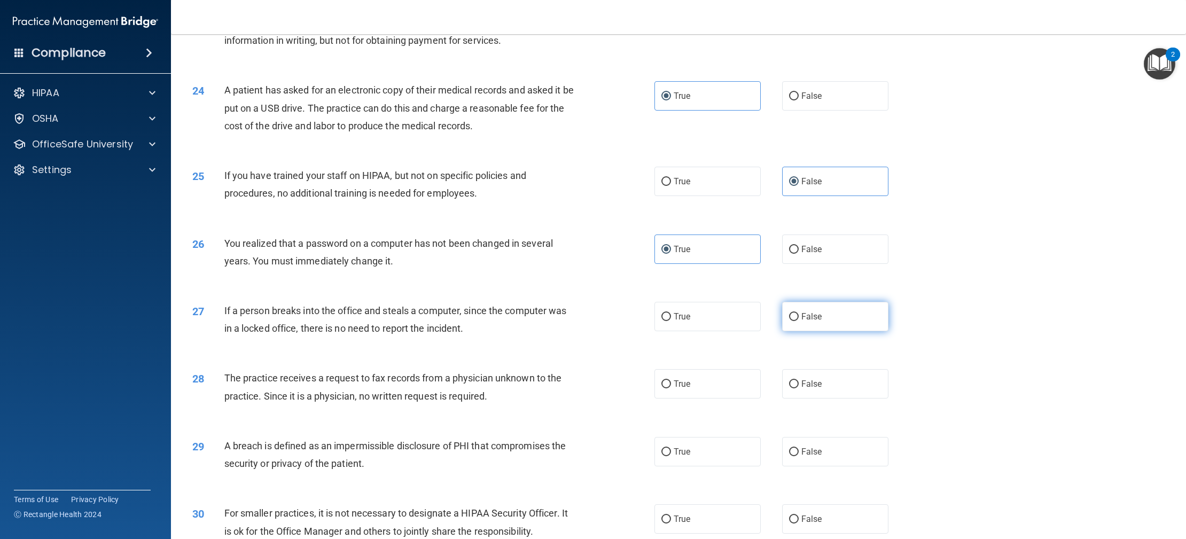
click at [791, 321] on input "False" at bounding box center [794, 317] width 10 height 8
radio input "true"
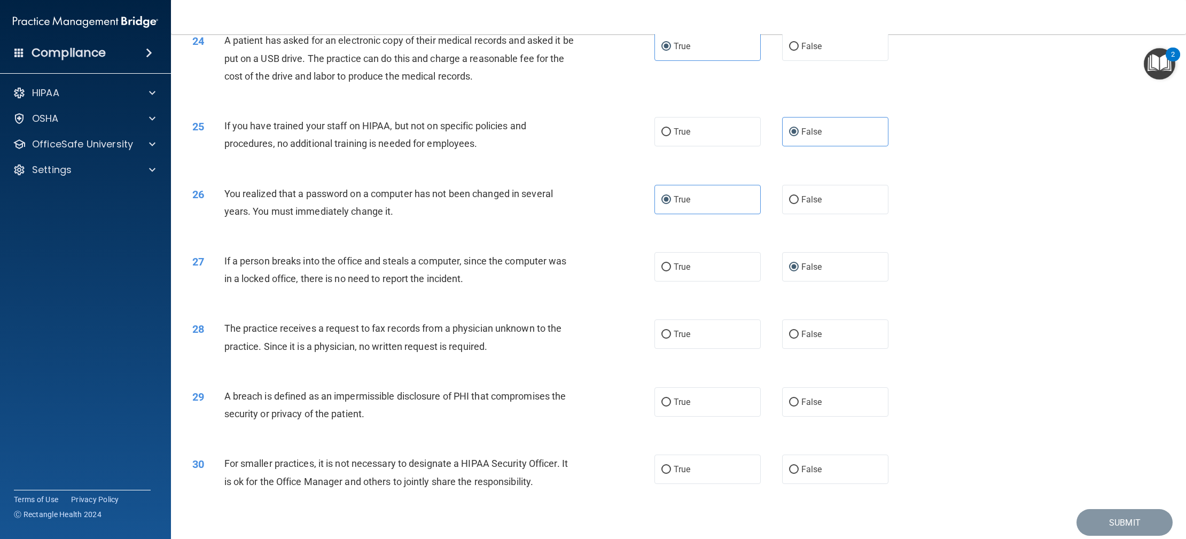
scroll to position [1676, 0]
click at [794, 341] on input "False" at bounding box center [794, 337] width 10 height 8
radio input "true"
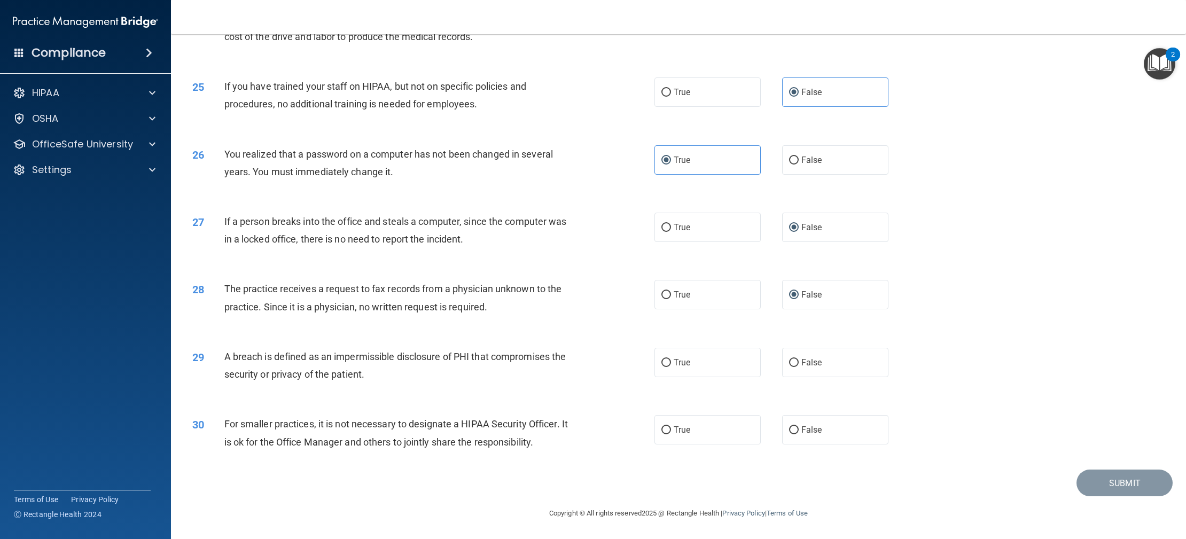
scroll to position [1729, 0]
click at [704, 358] on label "True" at bounding box center [707, 362] width 106 height 29
click at [671, 359] on input "True" at bounding box center [666, 363] width 10 height 8
radio input "true"
click at [785, 432] on label "False" at bounding box center [835, 429] width 106 height 29
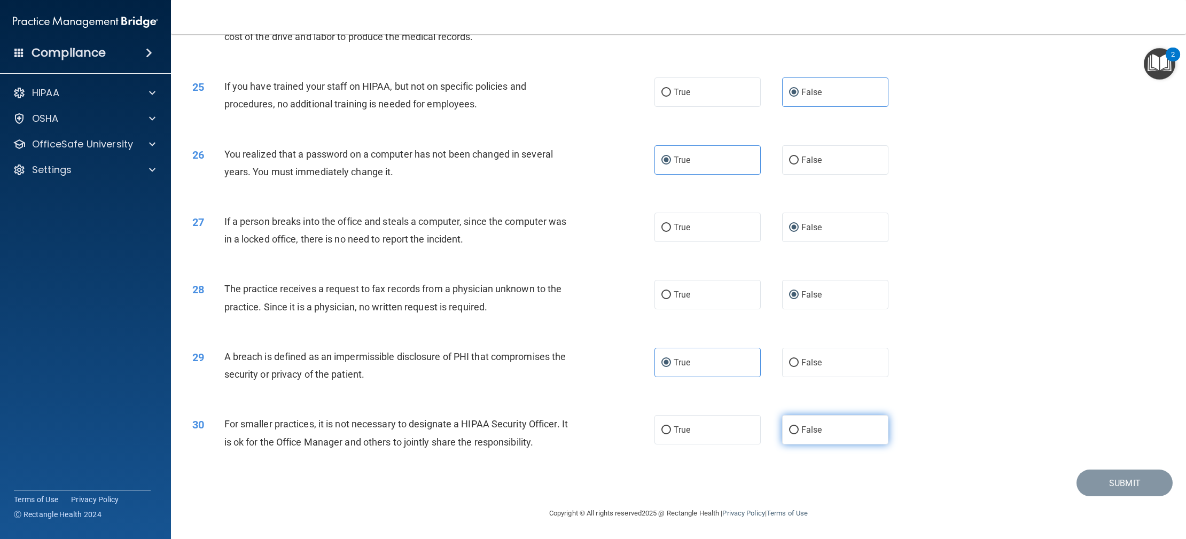
click at [789, 432] on input "False" at bounding box center [794, 430] width 10 height 8
radio input "true"
click at [1115, 491] on button "Submit" at bounding box center [1124, 482] width 96 height 27
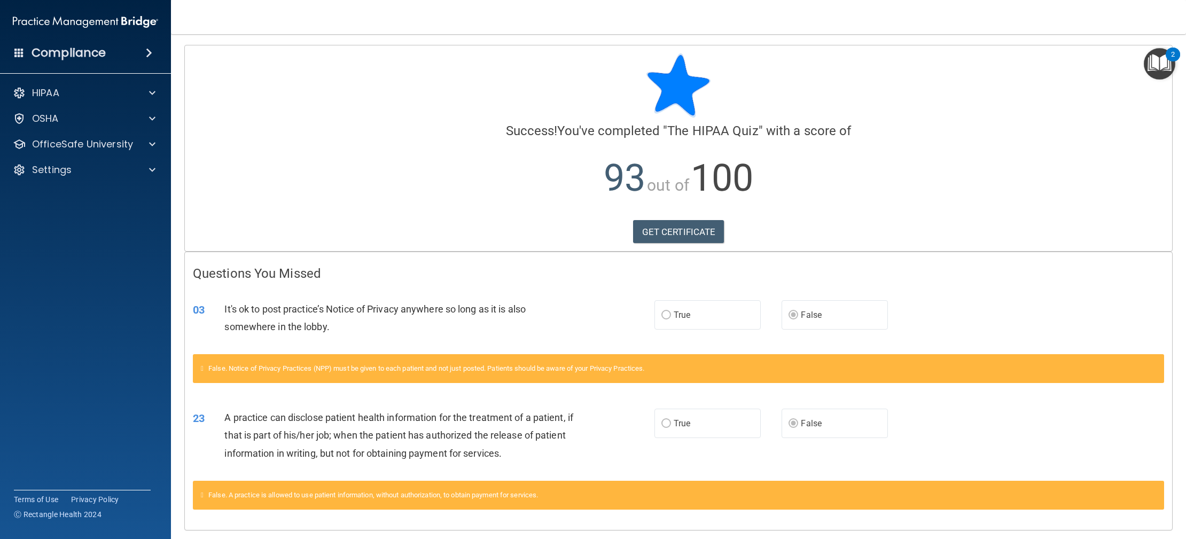
scroll to position [34, 0]
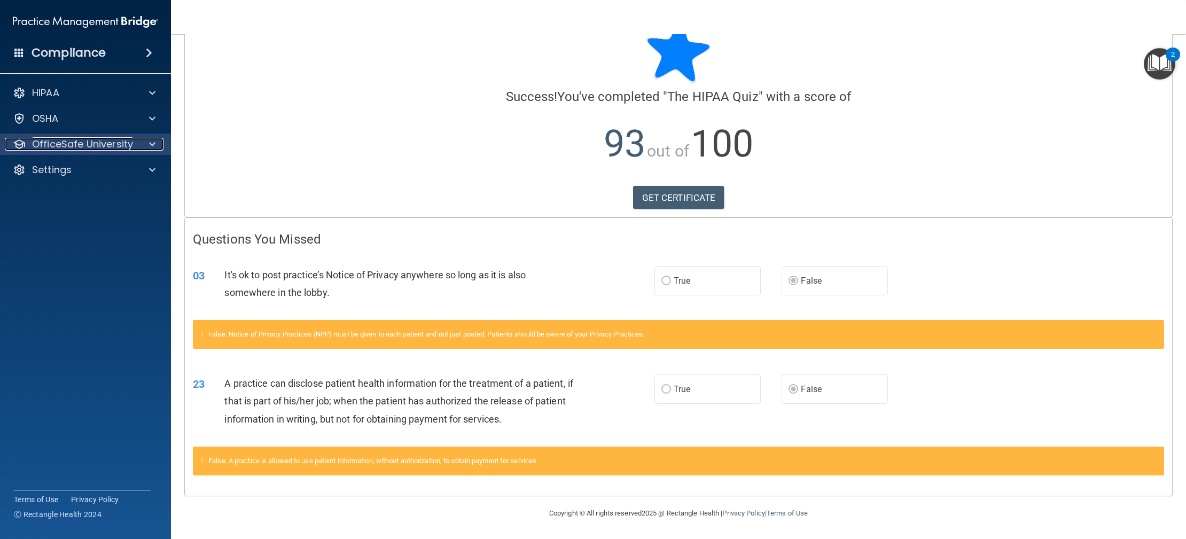
click at [142, 140] on div at bounding box center [150, 144] width 27 height 13
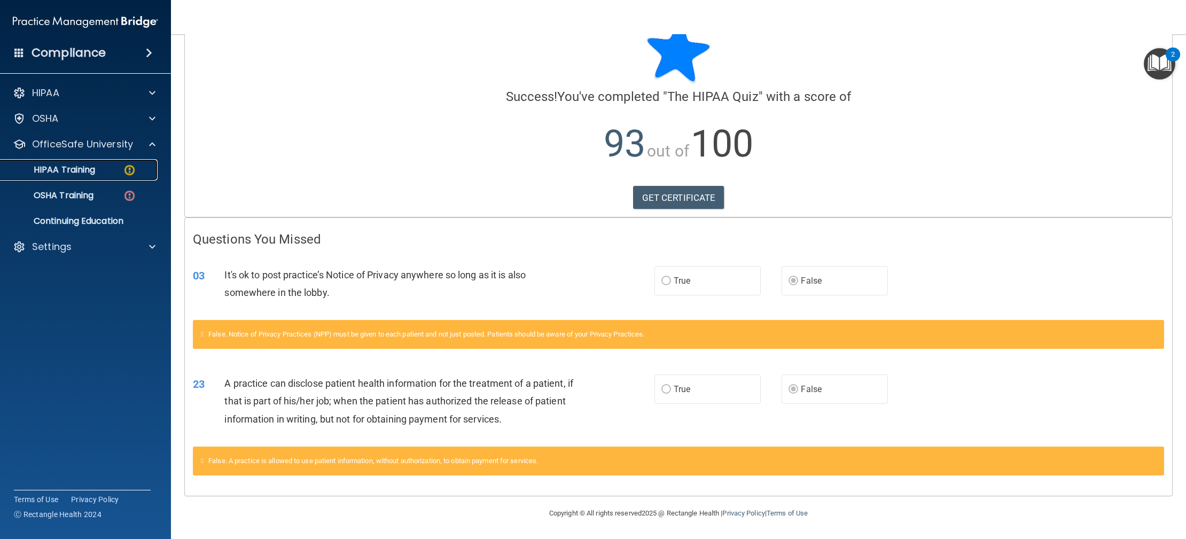
click at [119, 169] on div "HIPAA Training" at bounding box center [80, 170] width 146 height 11
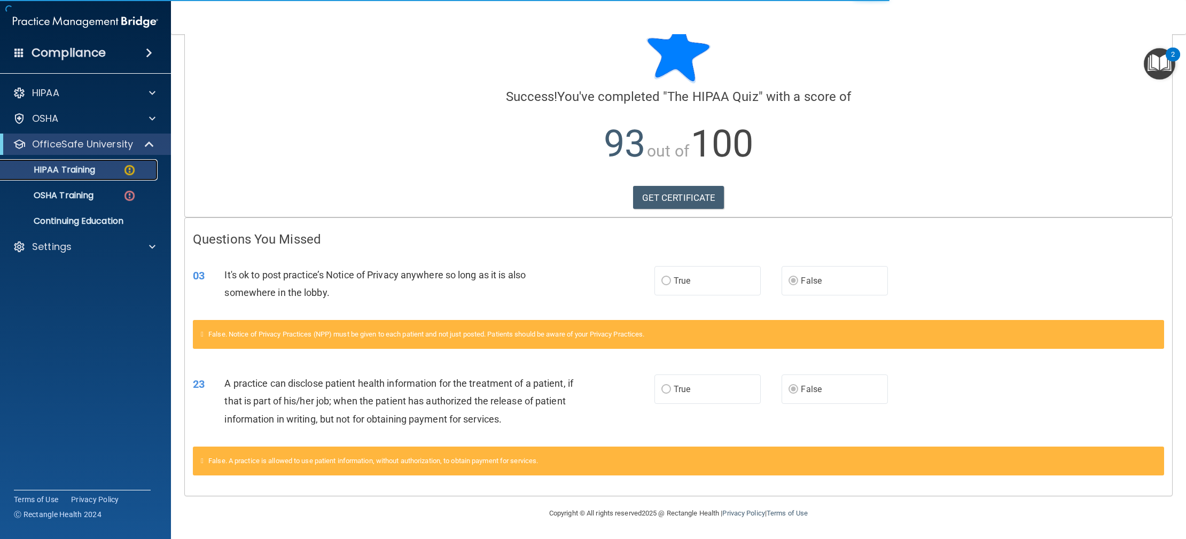
scroll to position [265, 0]
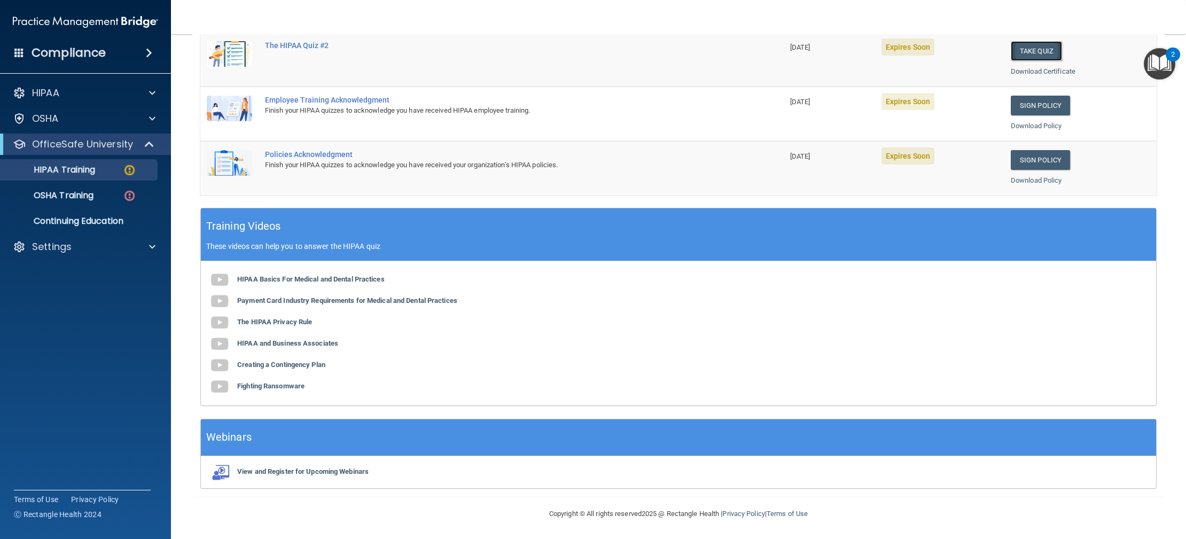
click at [1020, 54] on button "Take Quiz" at bounding box center [1036, 51] width 51 height 20
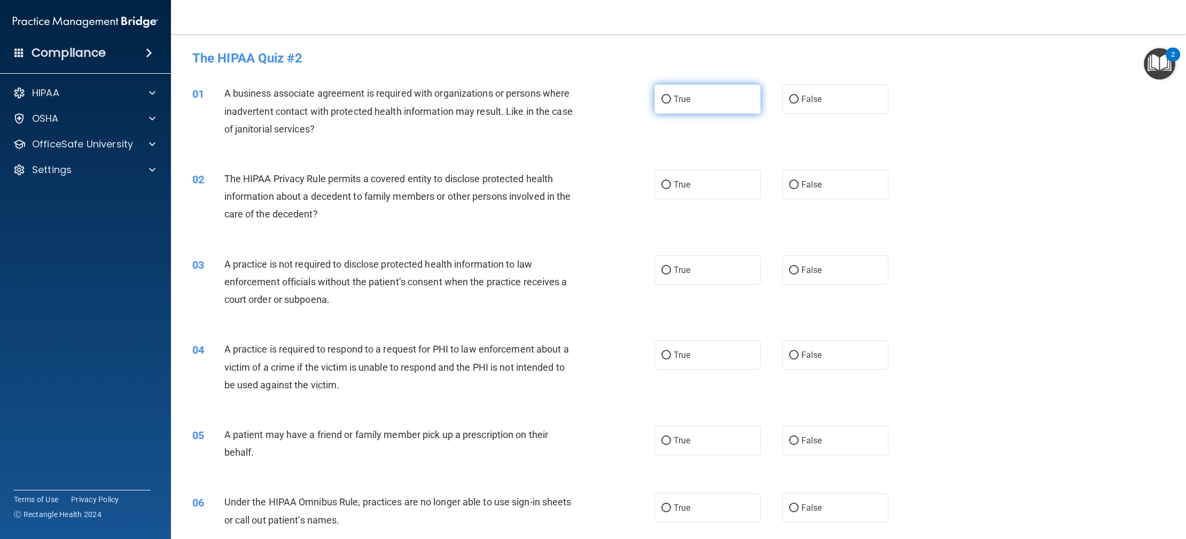
click at [707, 107] on label "True" at bounding box center [707, 98] width 106 height 29
click at [671, 104] on input "True" at bounding box center [666, 100] width 10 height 8
radio input "true"
click at [805, 191] on label "False" at bounding box center [835, 184] width 106 height 29
click at [798, 189] on input "False" at bounding box center [794, 185] width 10 height 8
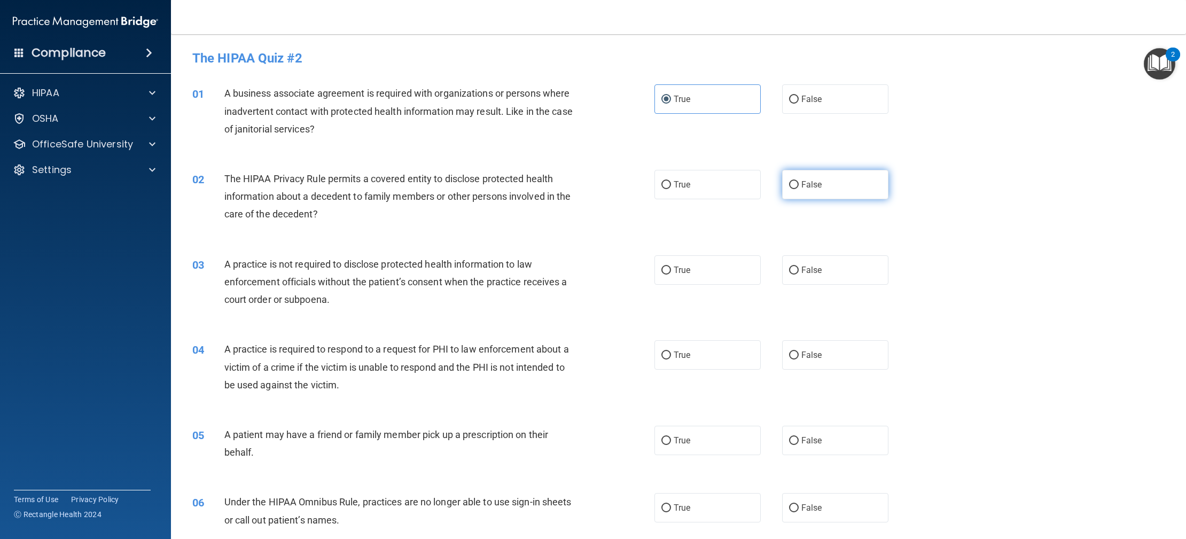
radio input "true"
click at [786, 273] on label "False" at bounding box center [835, 269] width 106 height 29
click at [789, 273] on input "False" at bounding box center [794, 271] width 10 height 8
radio input "true"
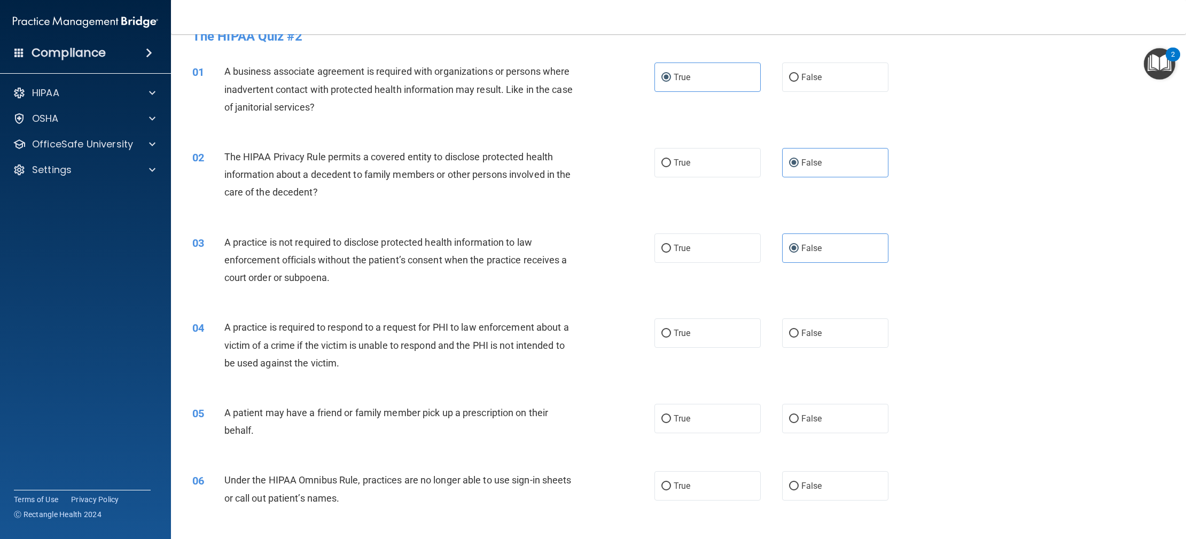
scroll to position [27, 0]
